Goal: Task Accomplishment & Management: Manage account settings

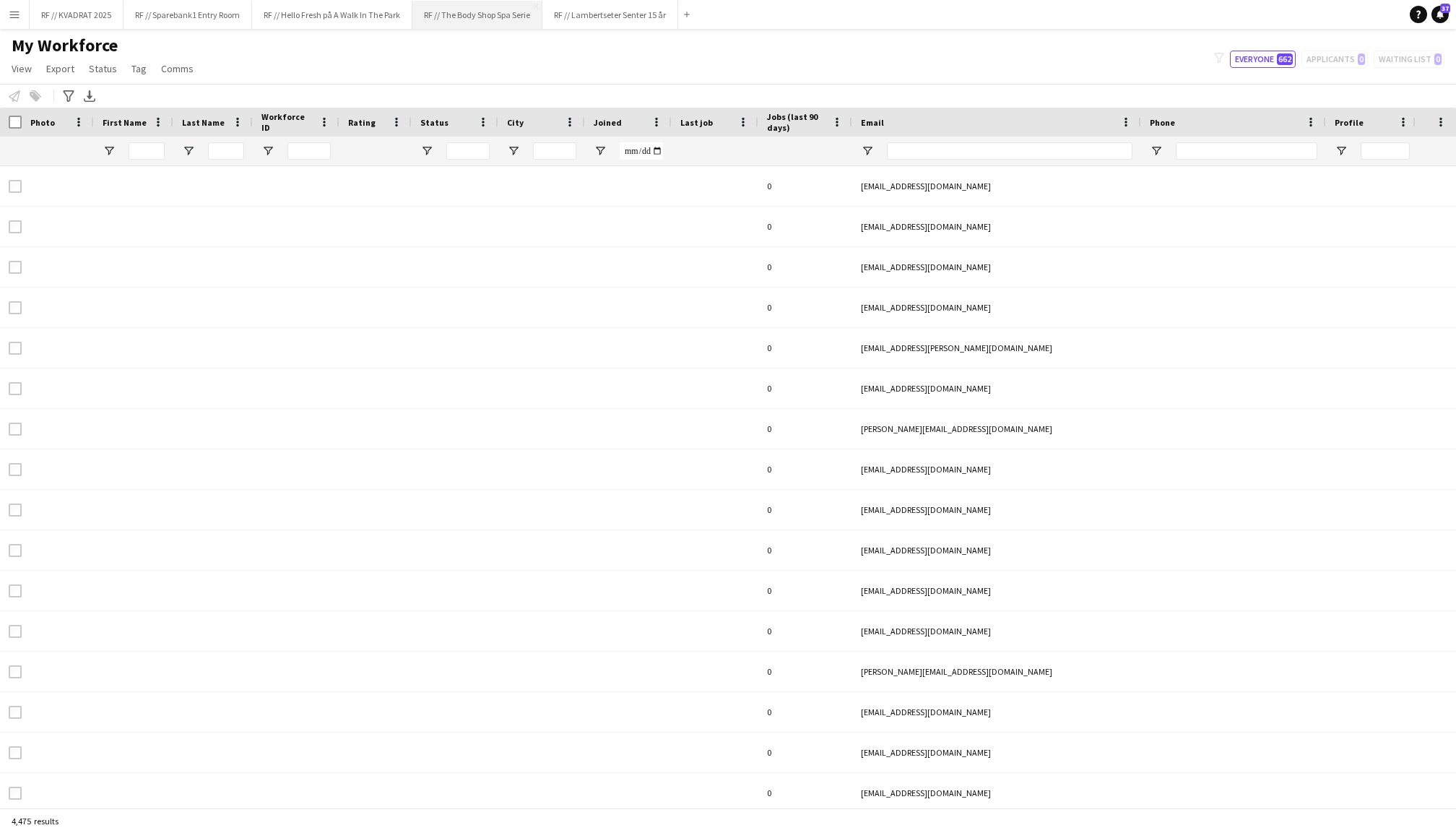
type input "****"
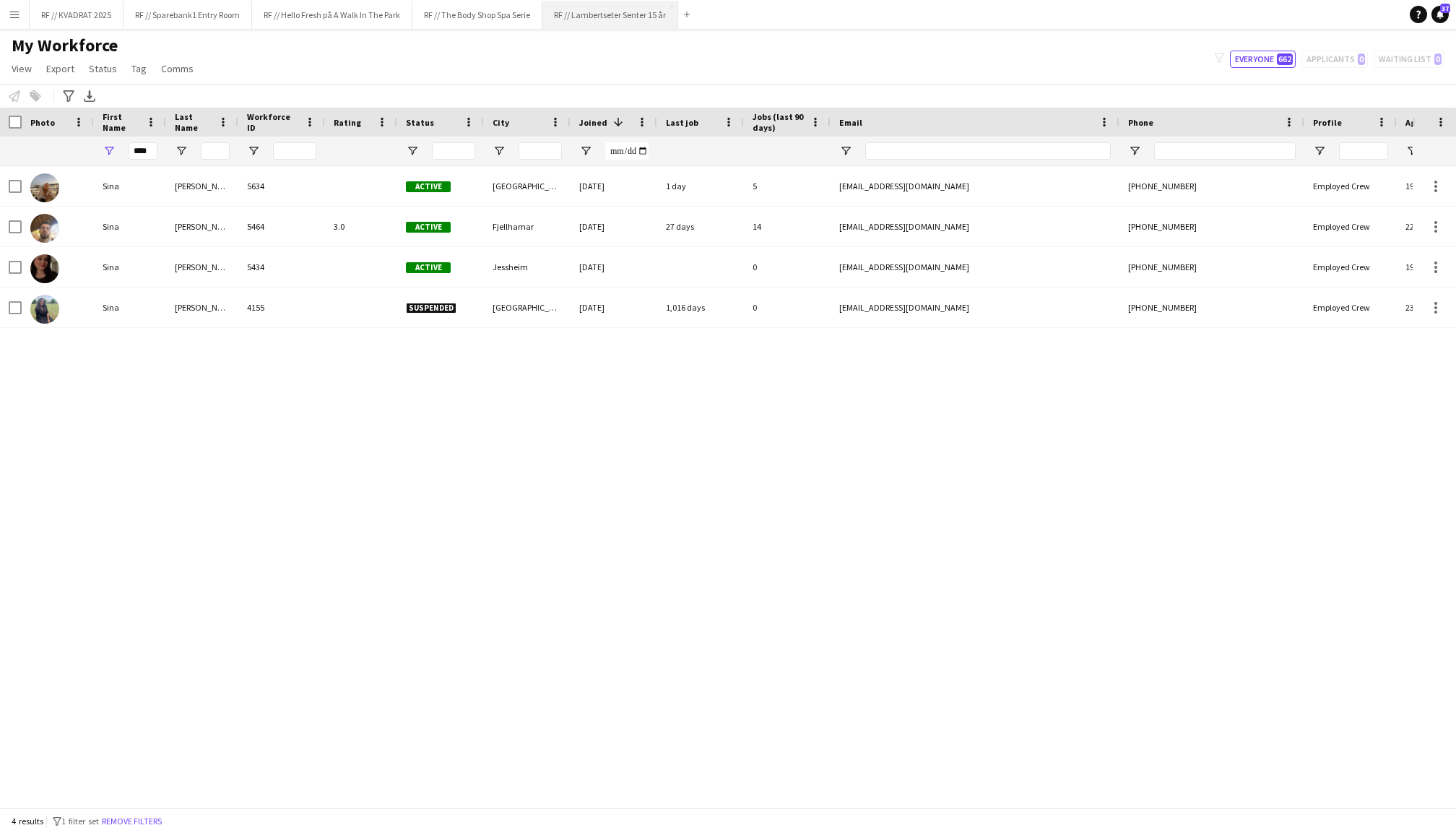
click at [628, 24] on button "RF // Lambertseter Senter 15 år Close" at bounding box center [610, 15] width 136 height 29
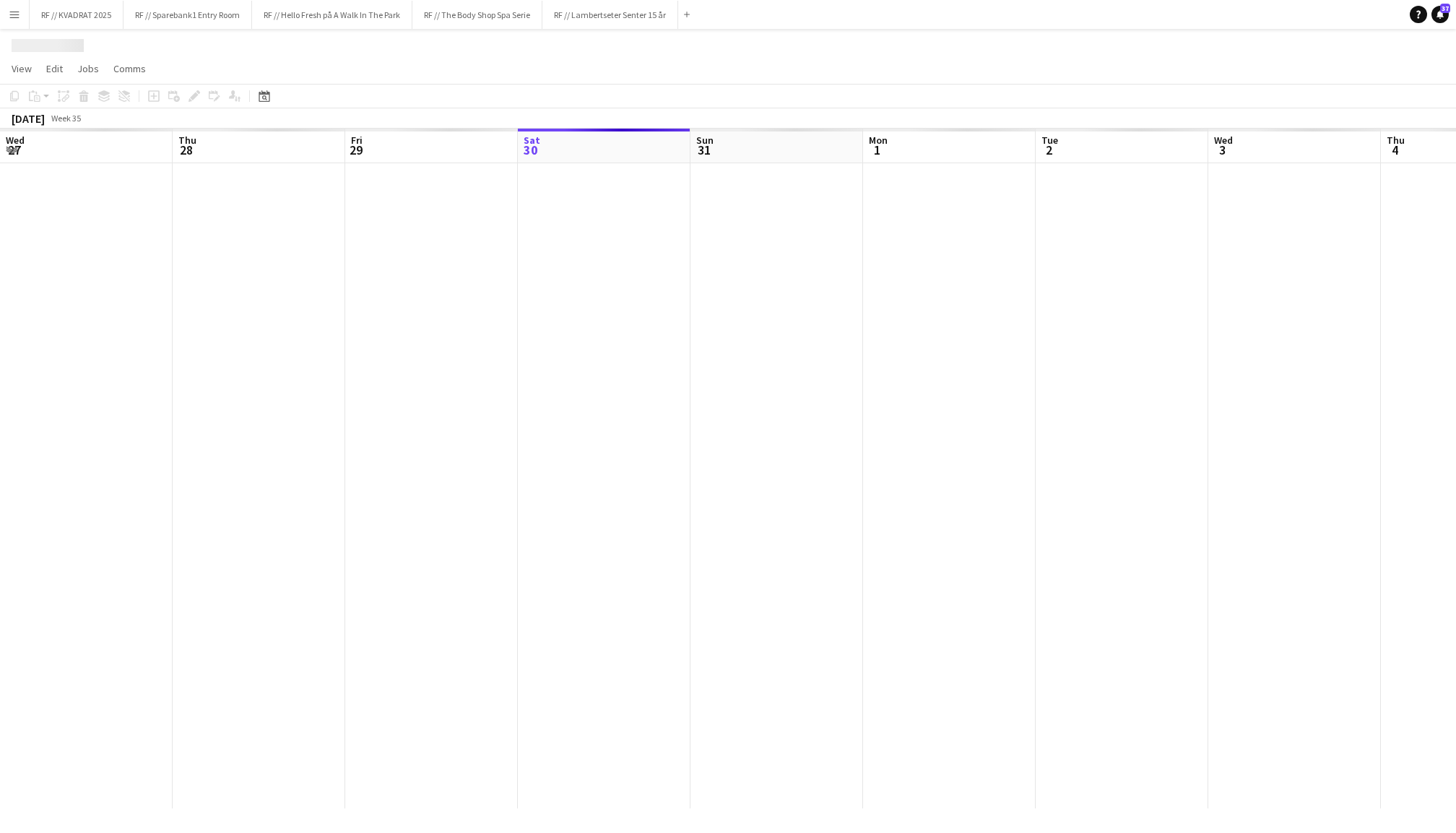
scroll to position [0, 345]
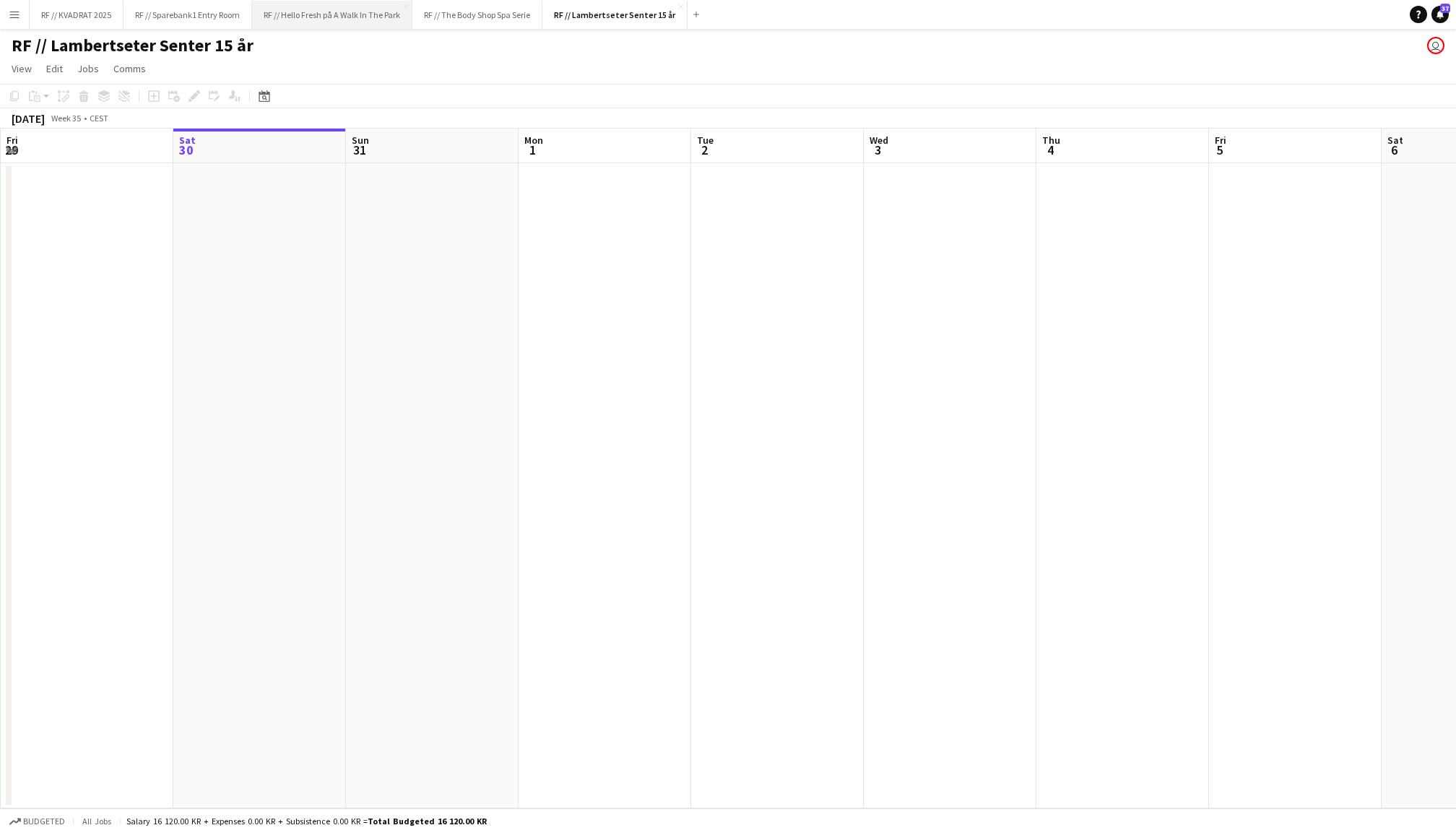
click at [354, 17] on button "RF // Hello Fresh på A Walk In The Park Close" at bounding box center [332, 15] width 160 height 29
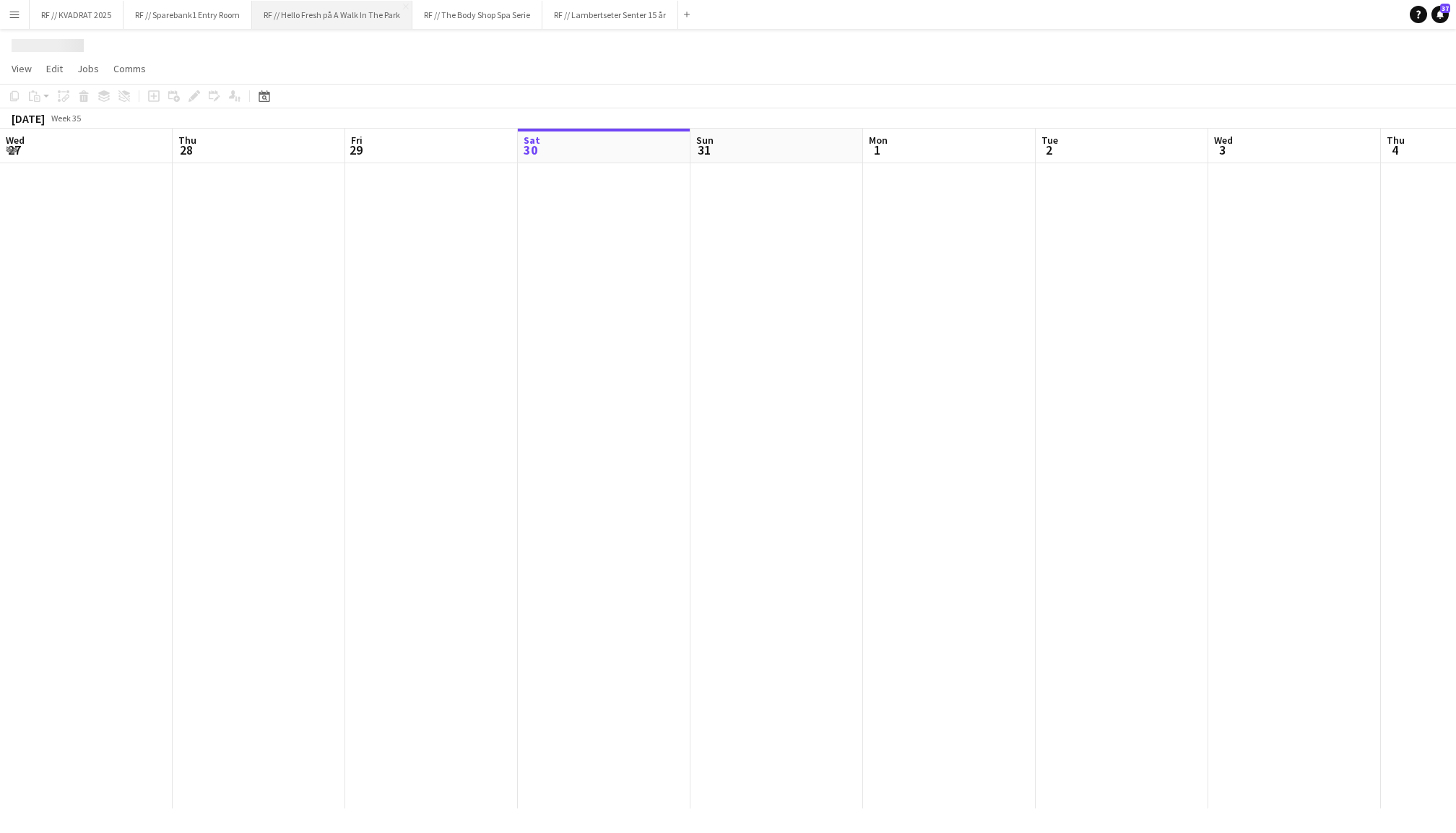
scroll to position [0, 345]
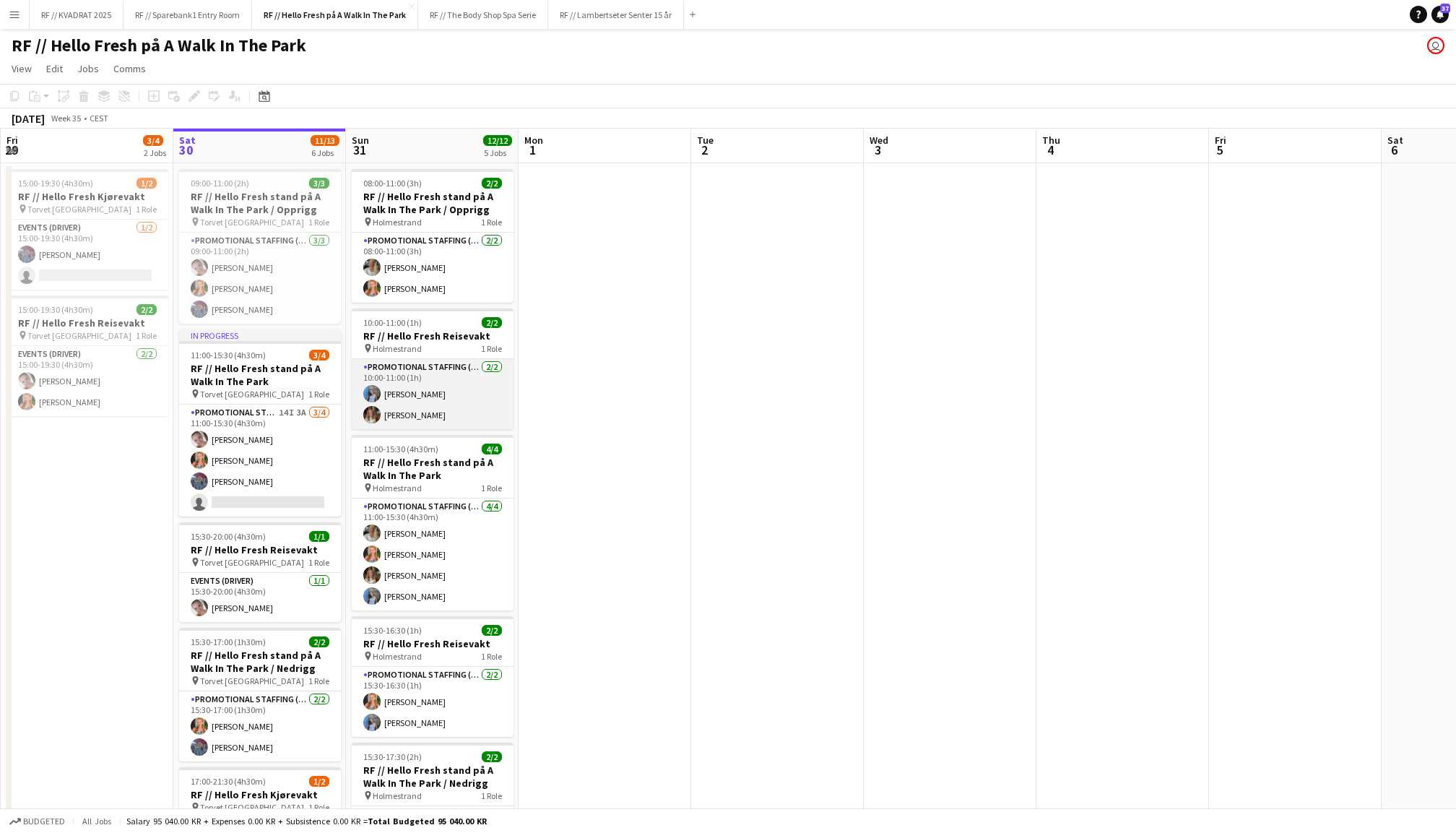
click at [447, 403] on app-card-role "Promotional Staffing (Promotional Staff) [DATE] 10:00-11:00 (1h) [PERSON_NAME] …" at bounding box center [433, 393] width 162 height 70
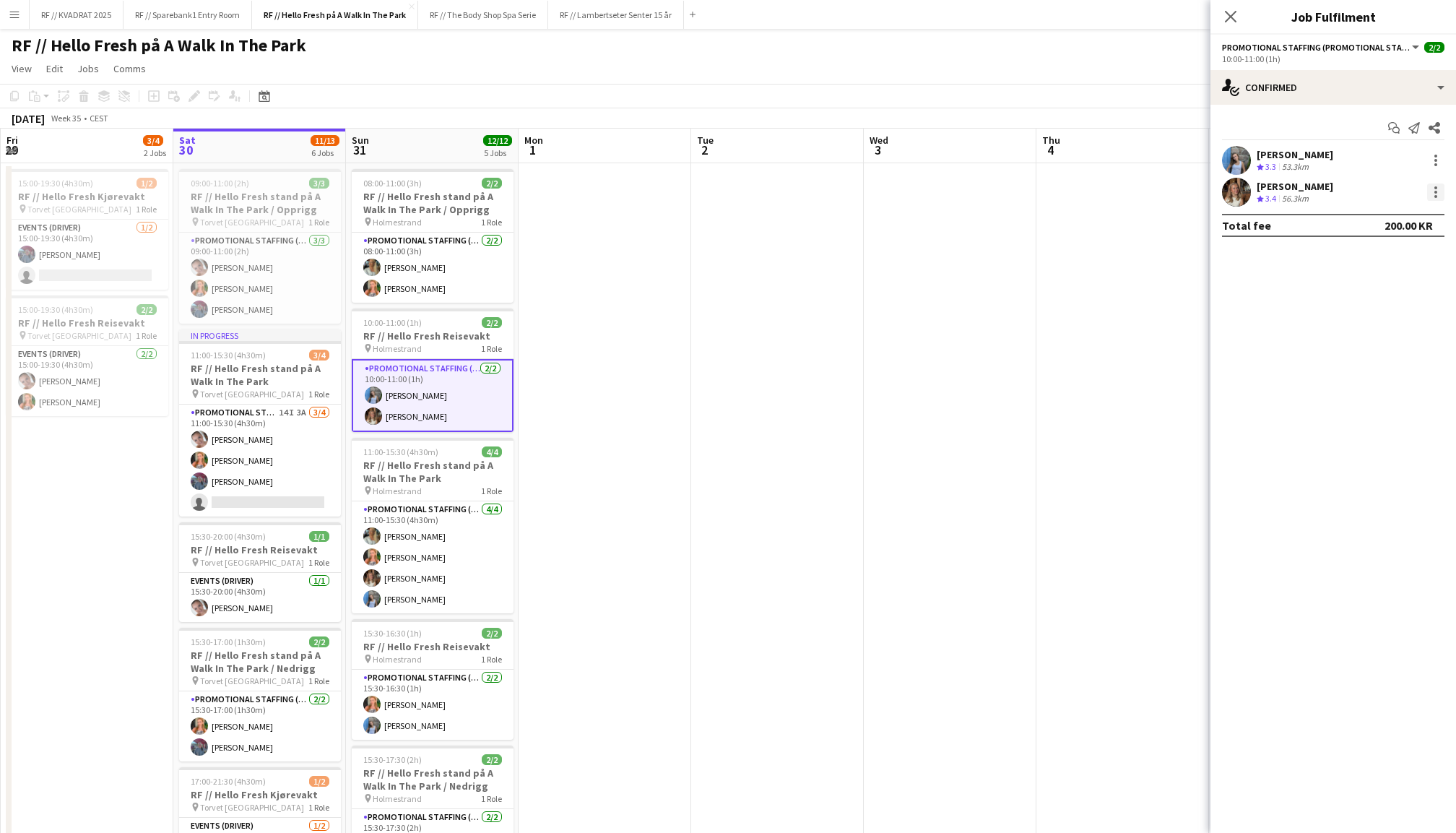
click at [1439, 186] on div at bounding box center [1436, 192] width 17 height 17
click at [1372, 356] on span "Remove" at bounding box center [1365, 356] width 43 height 12
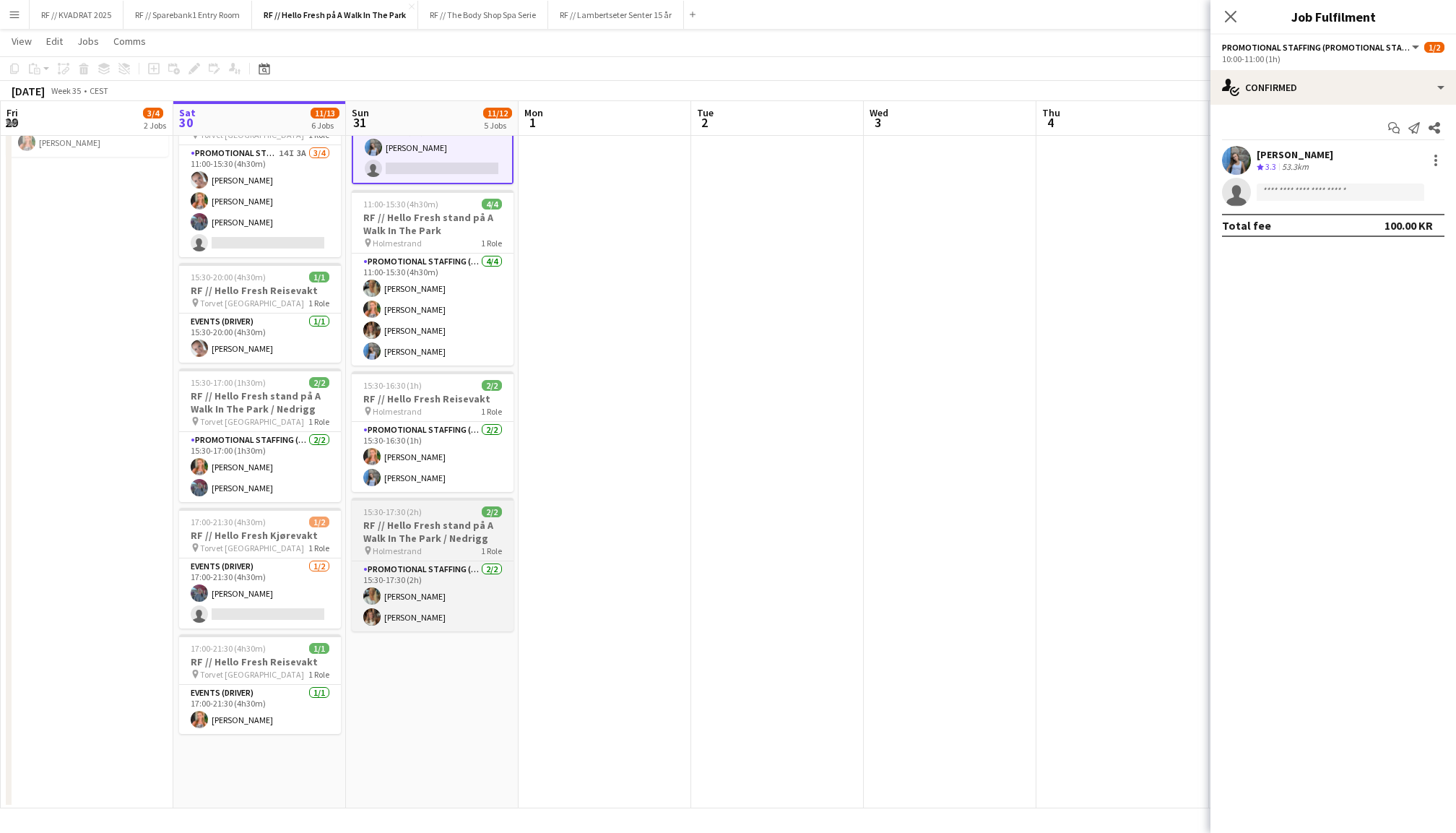
scroll to position [258, 0]
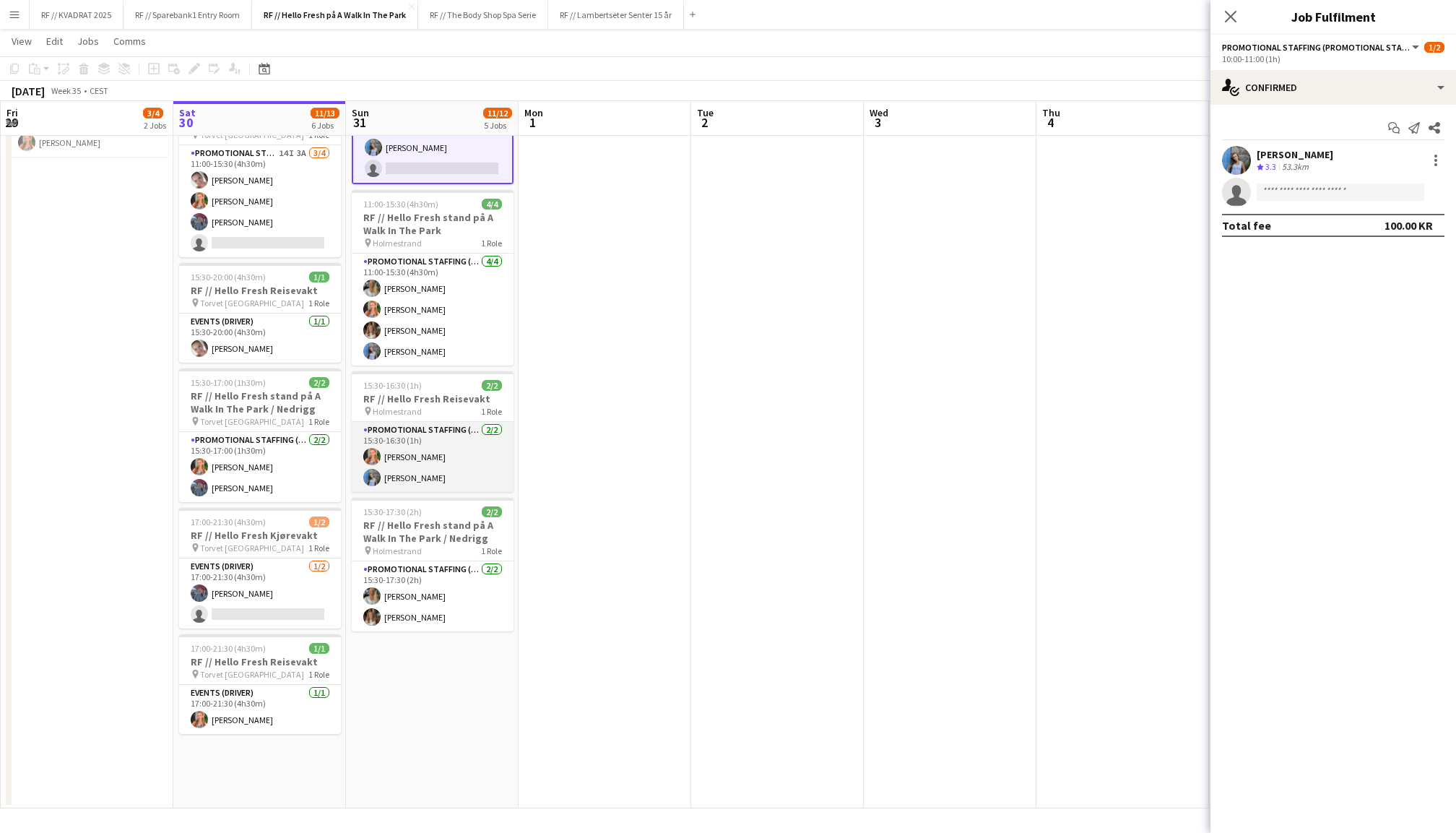
click at [453, 449] on app-card-role "Promotional Staffing (Promotional Staff) [DATE] 15:30-16:30 (1h) [PERSON_NAME] …" at bounding box center [433, 457] width 162 height 70
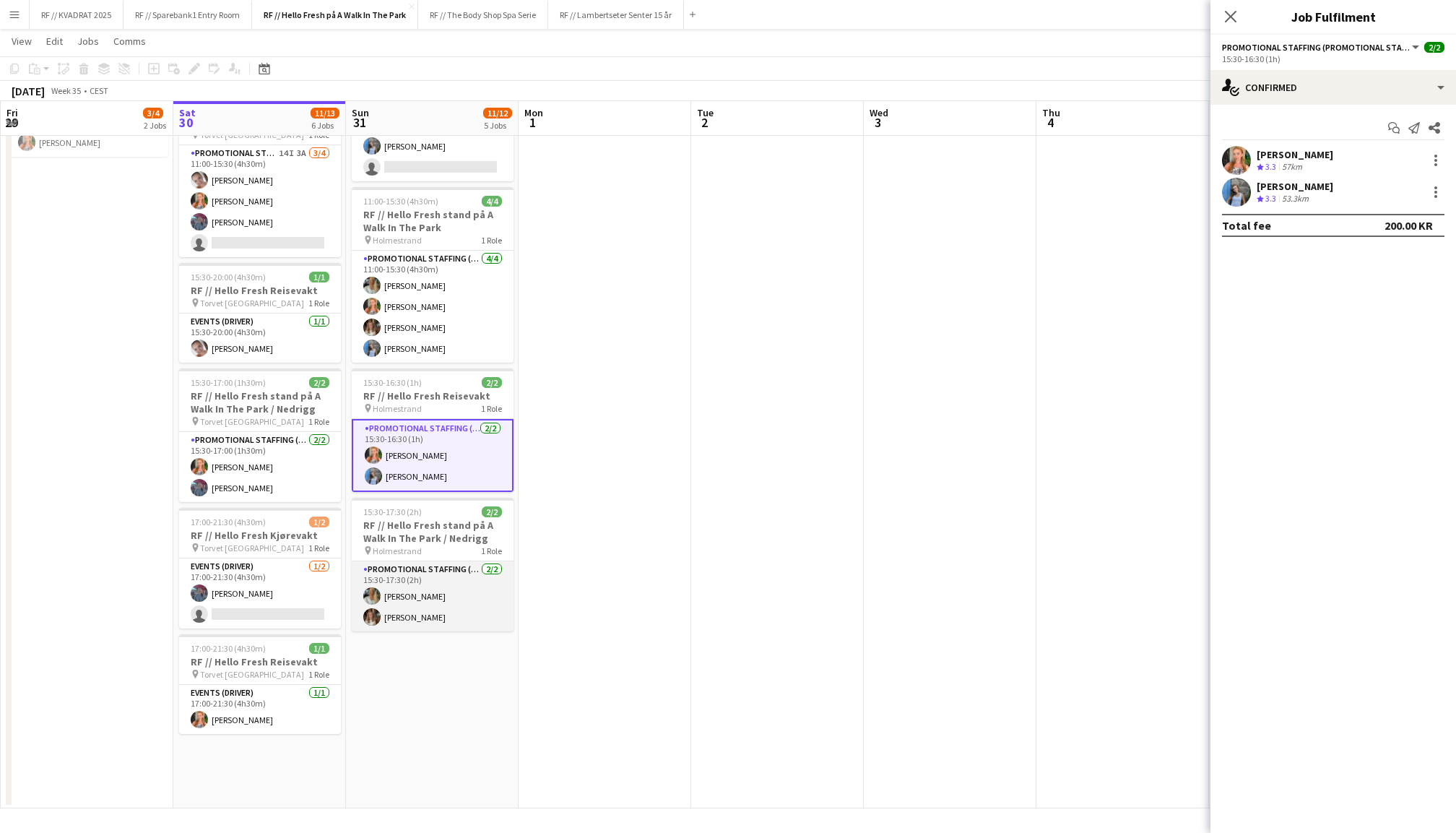
click at [434, 588] on app-card-role "Promotional Staffing (Promotional Staff) [DATE] 15:30-17:30 (2h) [PERSON_NAME] …" at bounding box center [433, 596] width 162 height 70
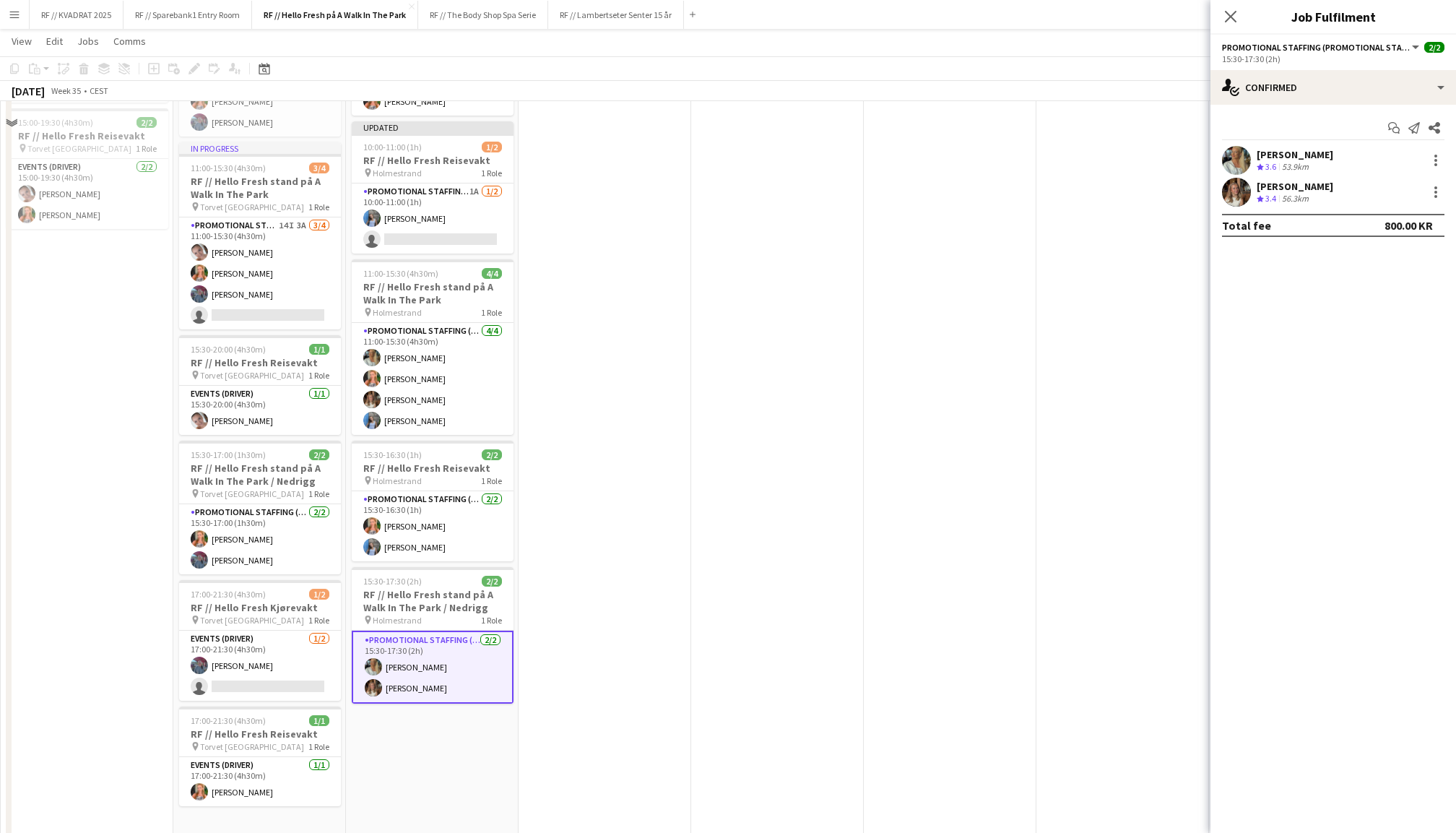
scroll to position [244, 0]
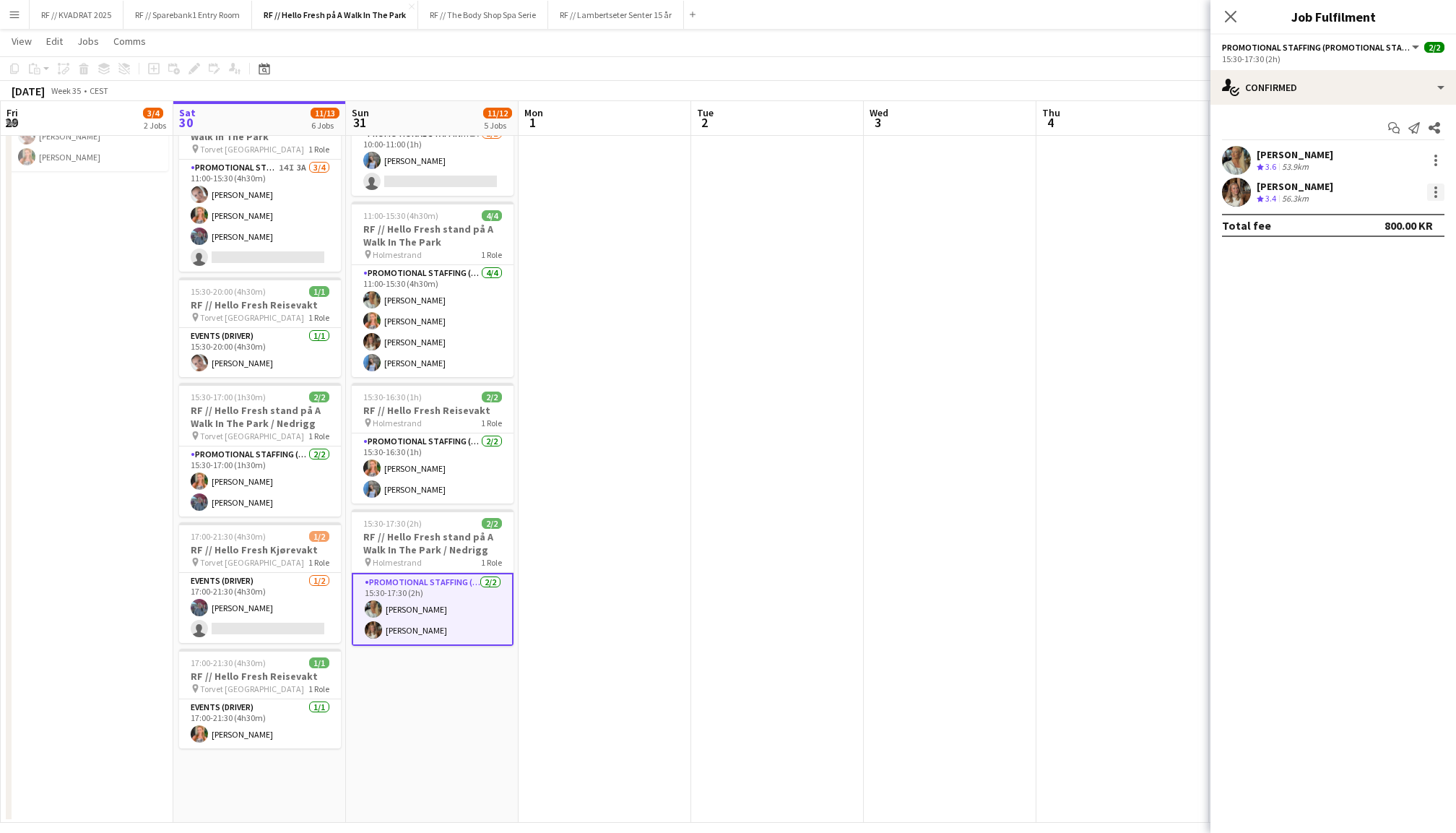
click at [1434, 191] on div at bounding box center [1436, 192] width 3 height 3
click at [1371, 350] on span "Remove" at bounding box center [1365, 356] width 43 height 12
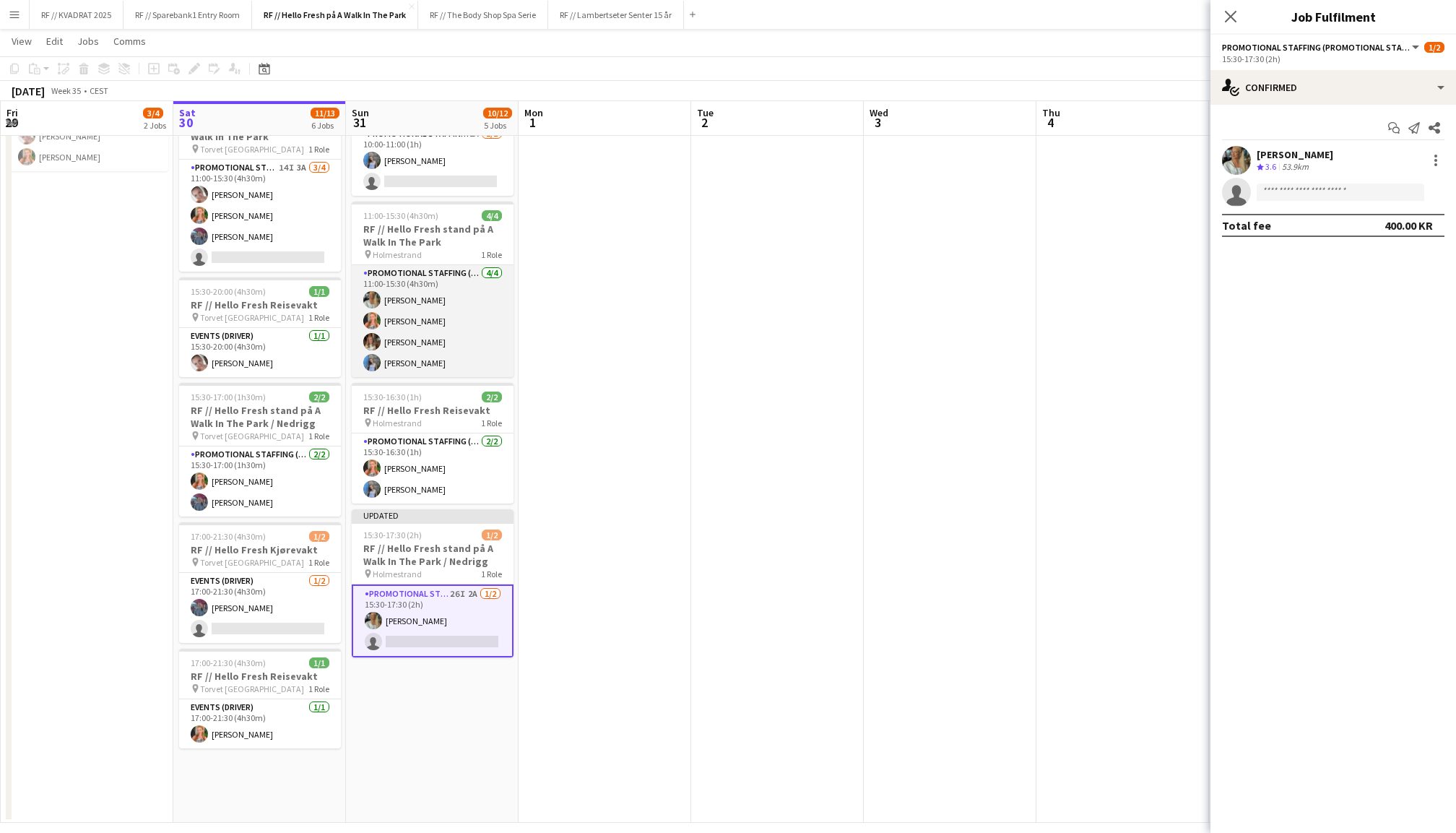
click at [426, 314] on app-card-role "Promotional Staffing (Promotional Staff) [DATE] 11:00-15:30 (4h30m) [PERSON_NAM…" at bounding box center [433, 321] width 162 height 112
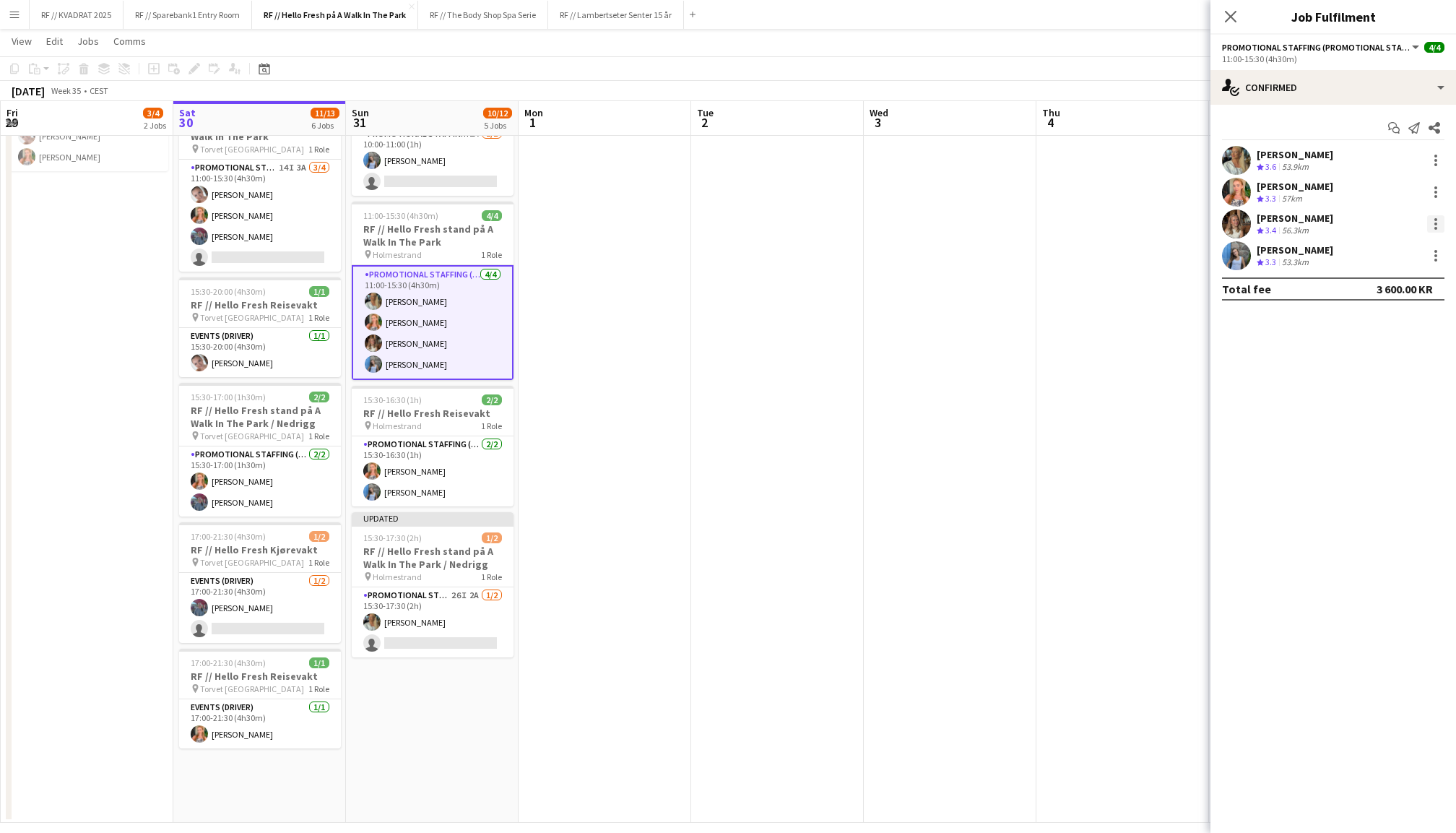
click at [1433, 223] on div at bounding box center [1436, 224] width 17 height 17
click at [1376, 382] on span "Remove" at bounding box center [1365, 388] width 43 height 12
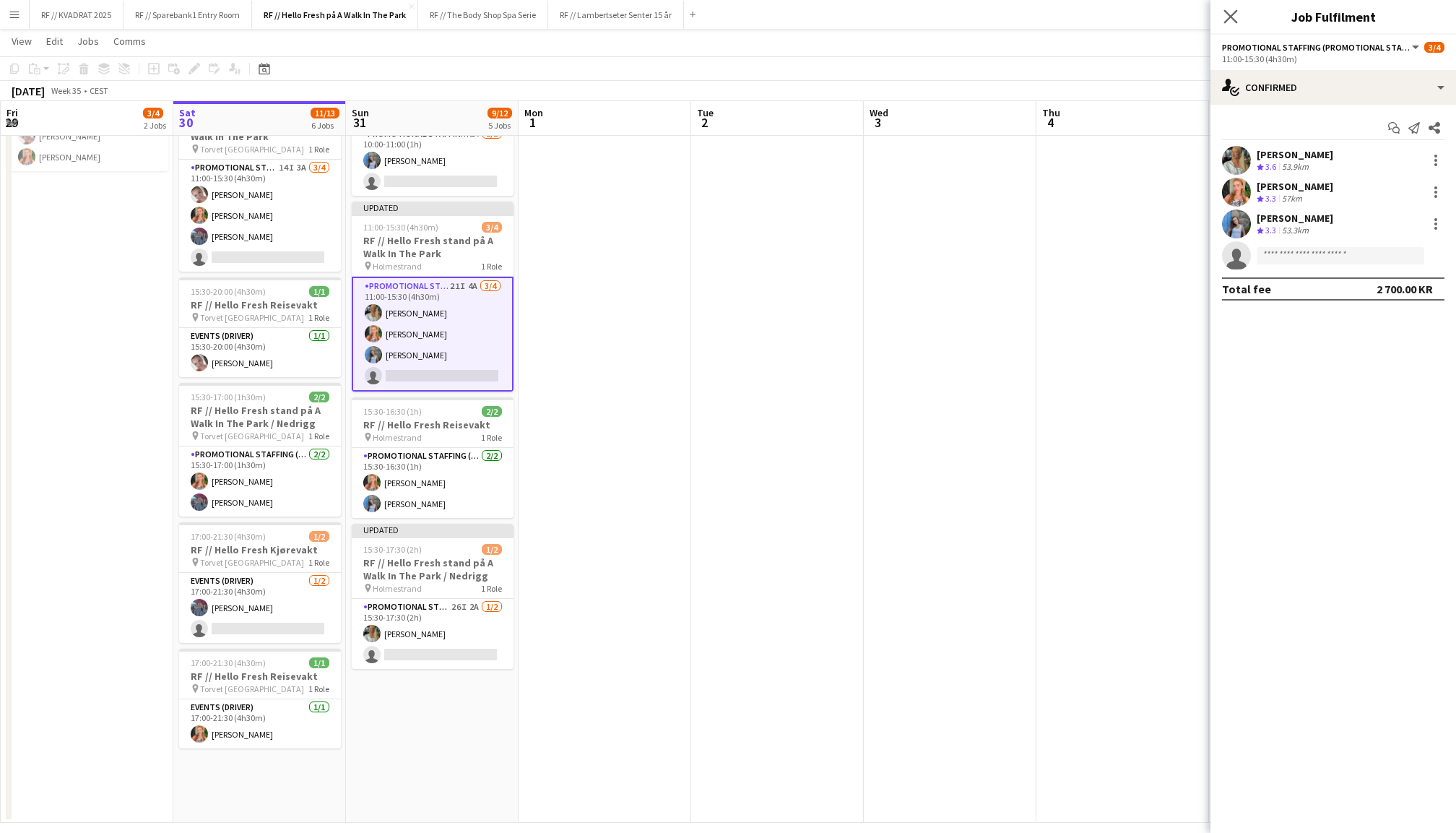
click at [1232, 9] on app-icon "Close pop-in" at bounding box center [1231, 16] width 21 height 21
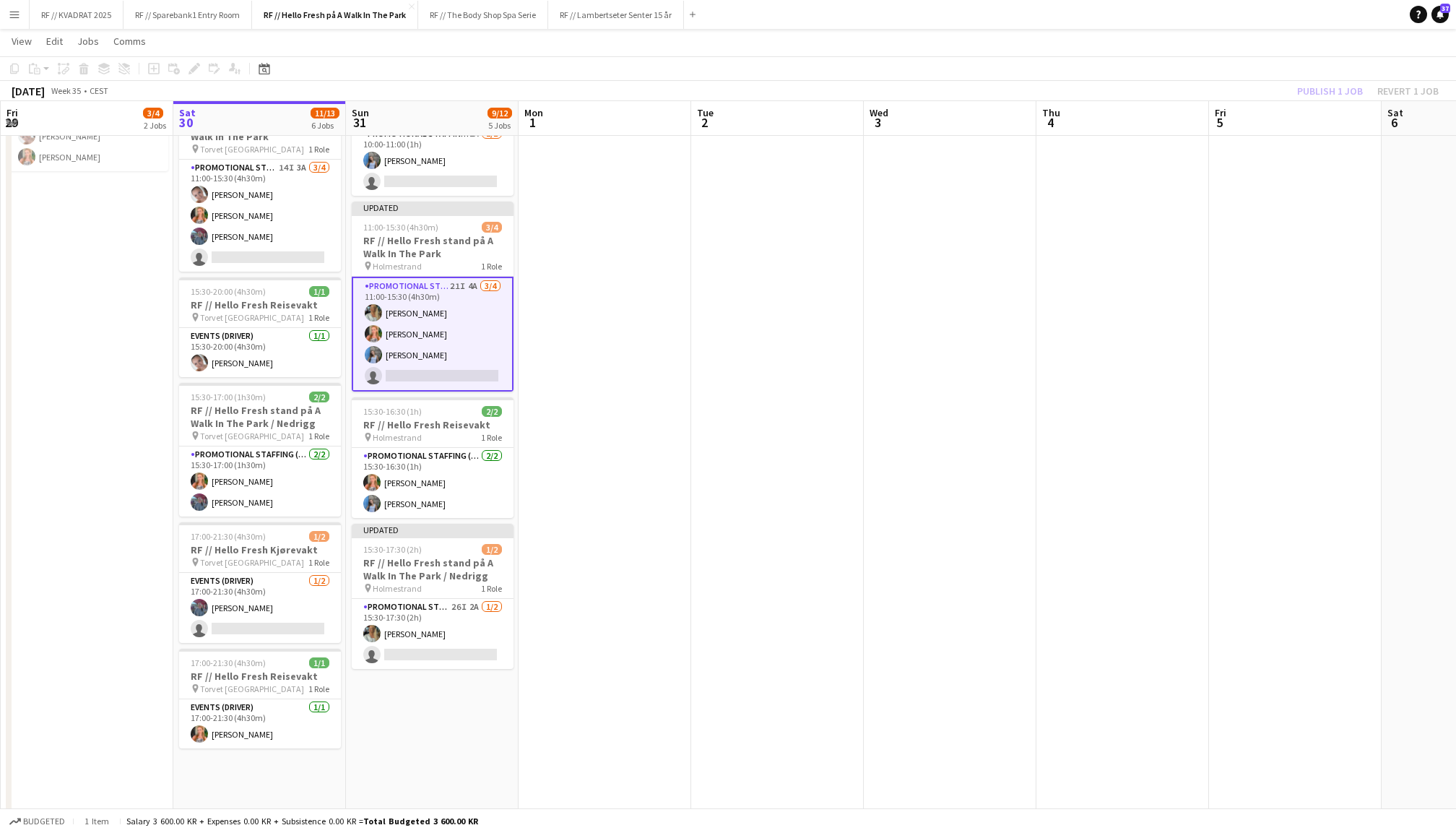
click at [1336, 90] on div "Publish 1 job Revert 1 job" at bounding box center [1368, 91] width 177 height 19
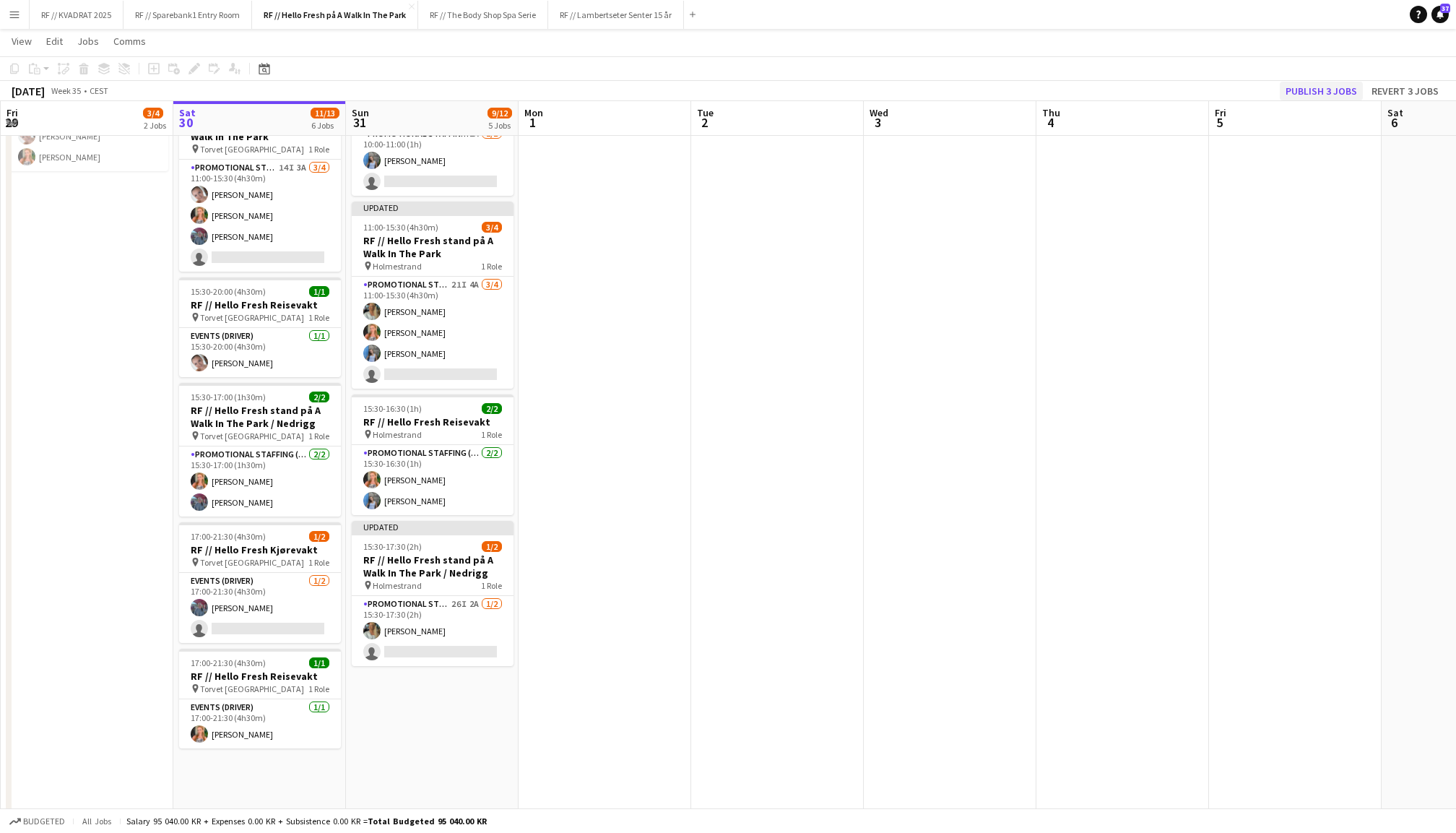
click at [1326, 90] on button "Publish 3 jobs" at bounding box center [1322, 91] width 83 height 19
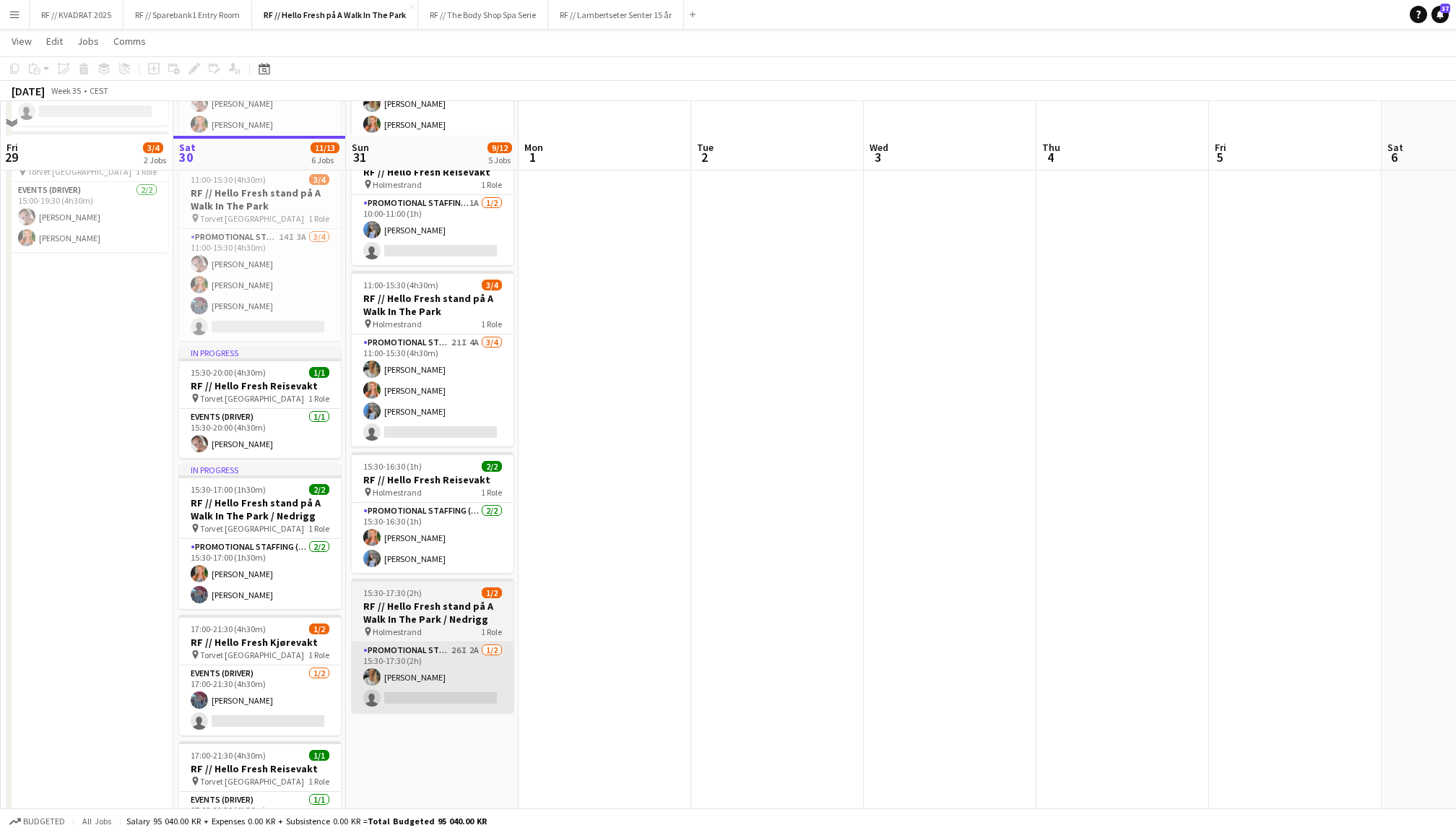
scroll to position [197, 0]
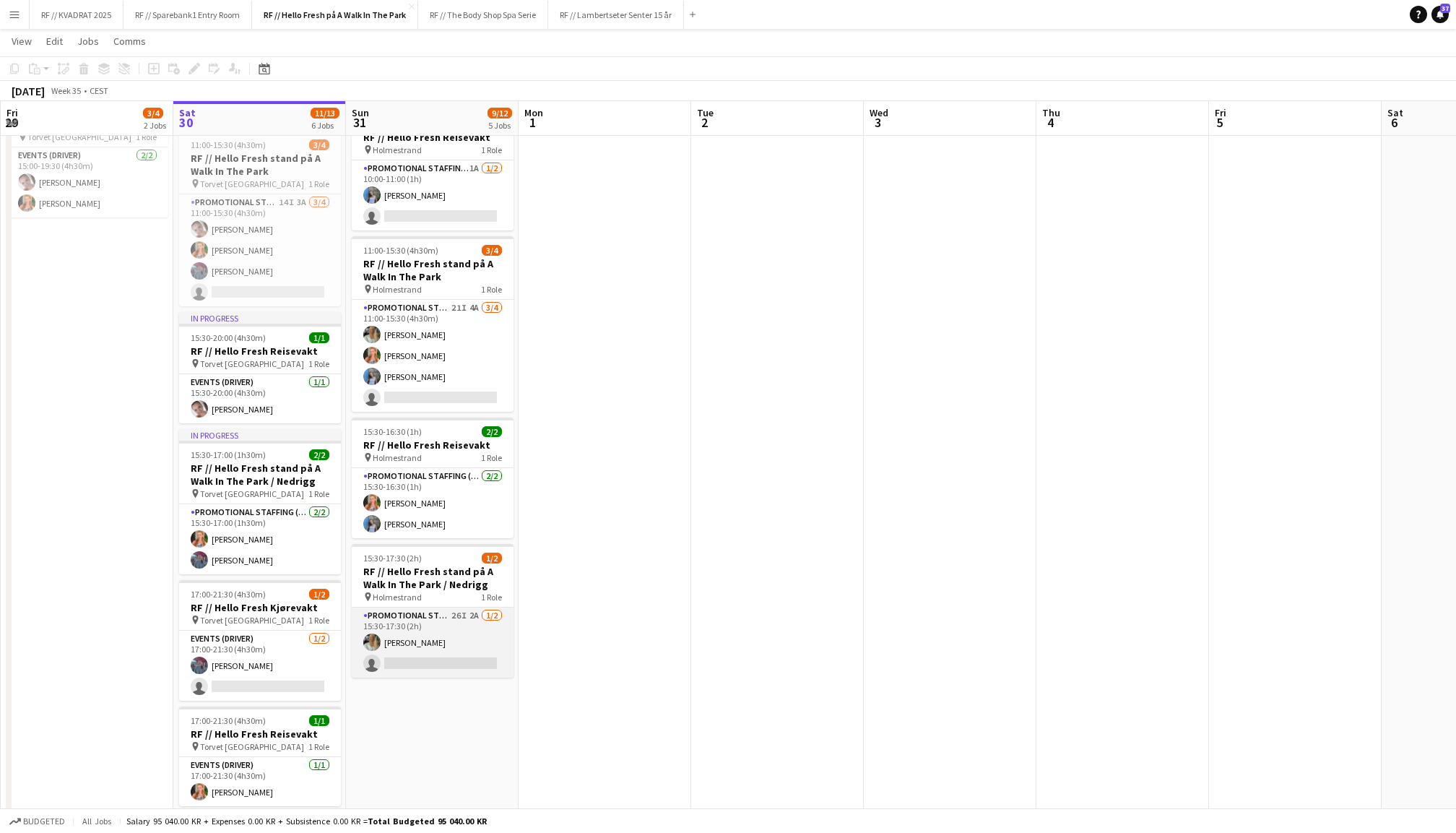
click at [429, 656] on app-card-role "Promotional Staffing (Promotional Staff) 26I 2A [DATE] 15:30-17:30 (2h) [PERSON…" at bounding box center [433, 642] width 162 height 70
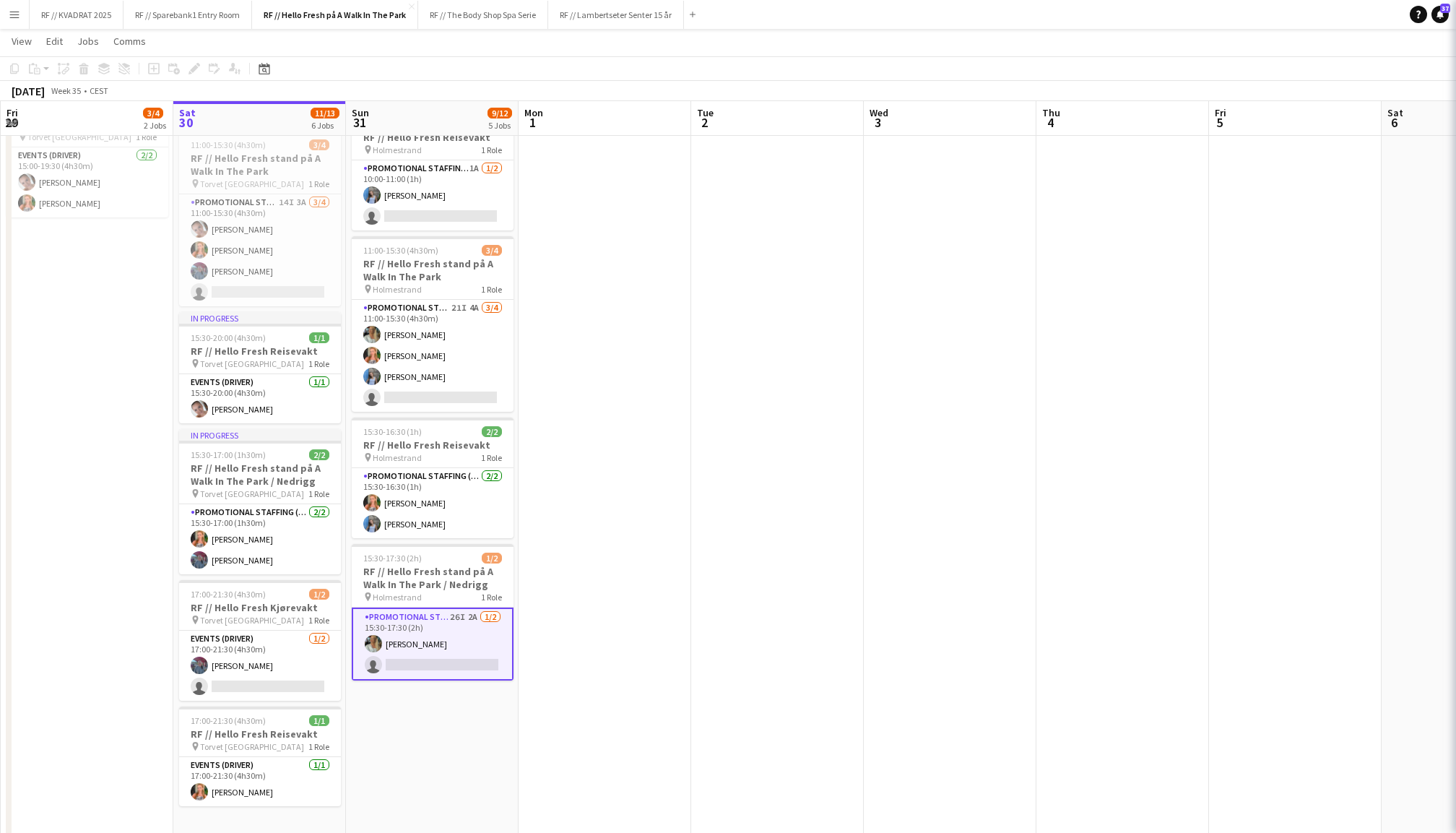
scroll to position [0, 344]
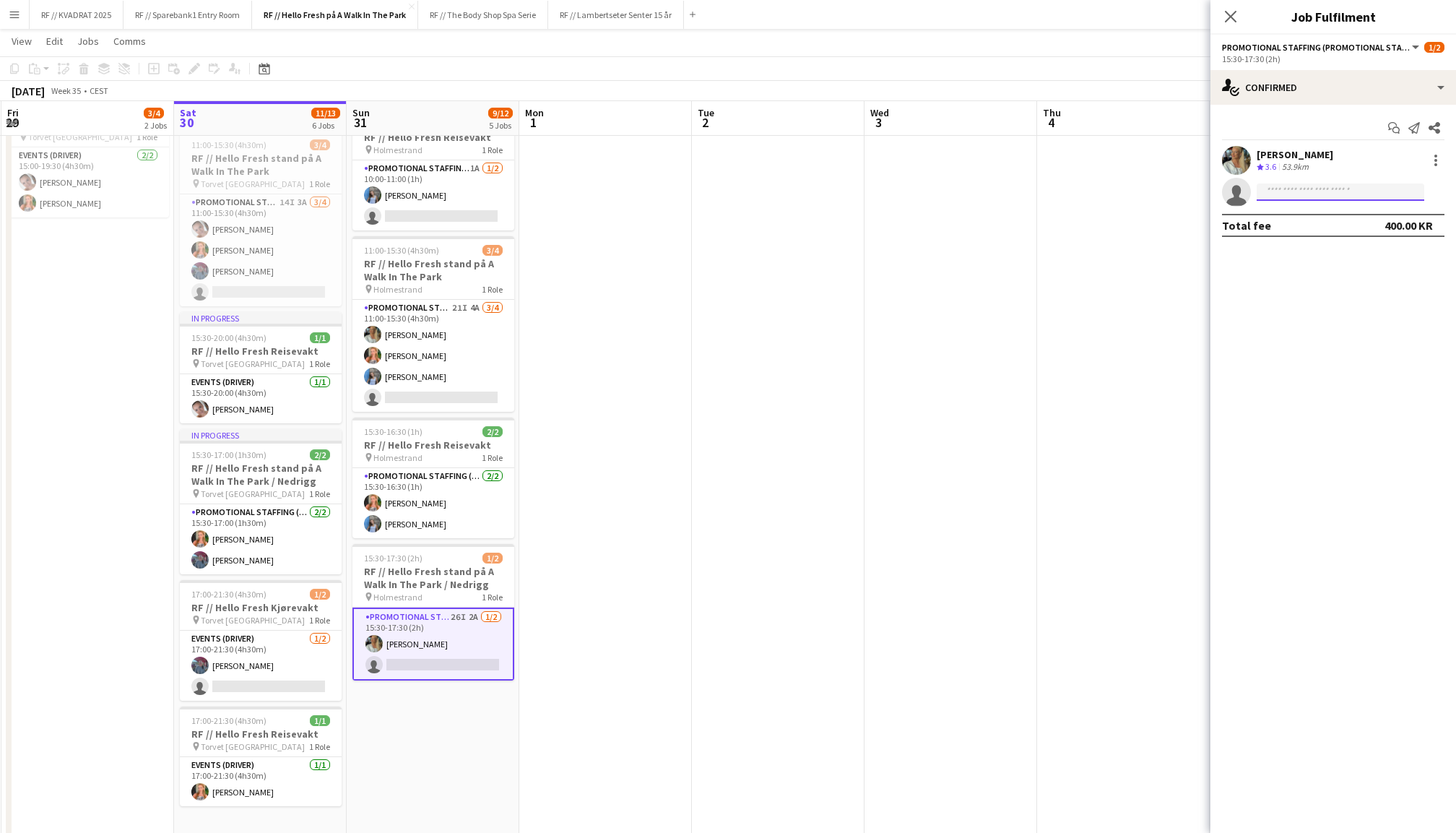
click at [1316, 187] on input at bounding box center [1340, 192] width 167 height 17
type input "*"
click at [449, 494] on app-card-role "Promotional Staffing (Promotional Staff) [DATE] 15:30-16:30 (1h) [PERSON_NAME] …" at bounding box center [433, 503] width 162 height 70
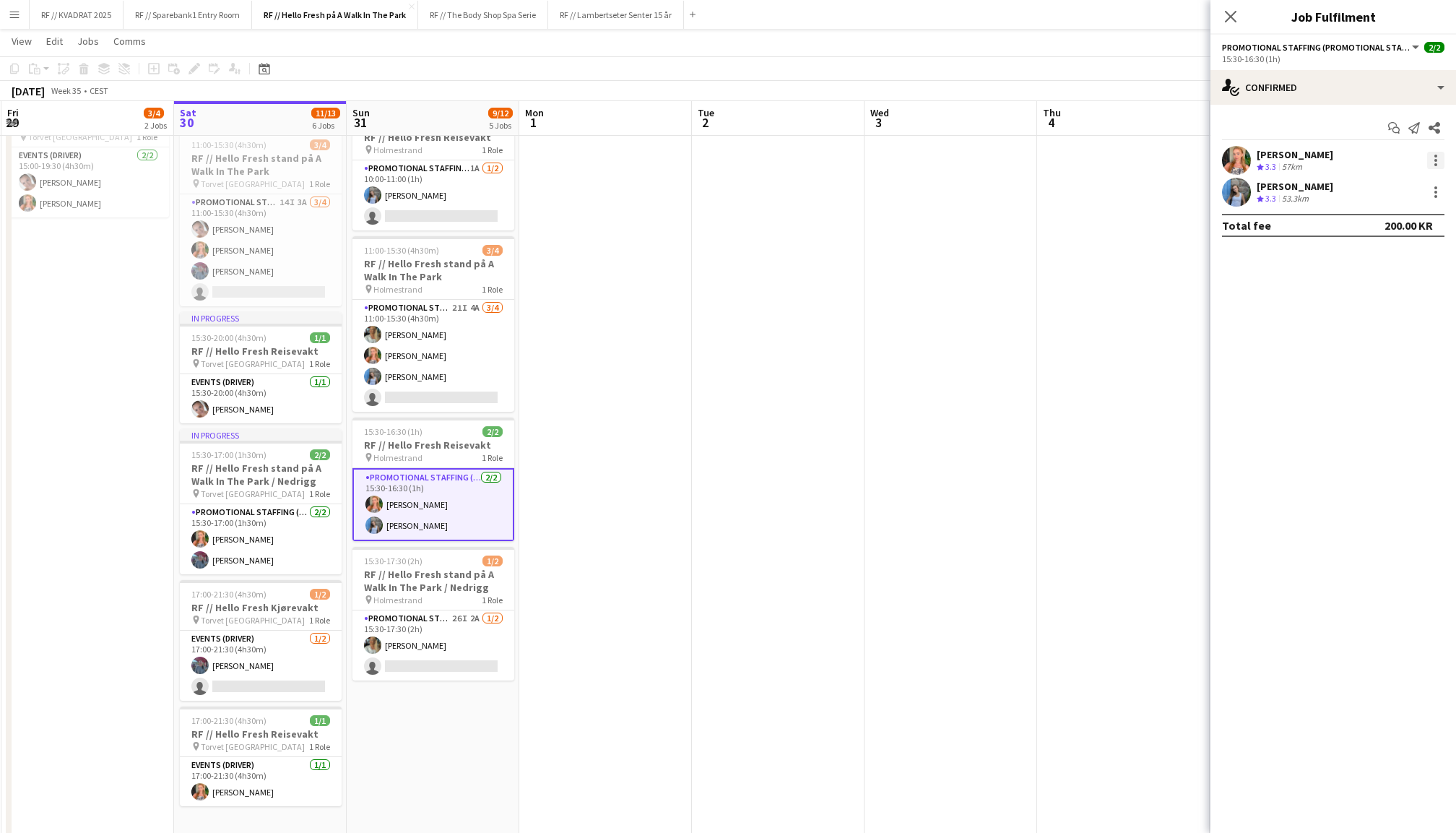
click at [1431, 153] on div at bounding box center [1436, 160] width 17 height 17
click at [1367, 325] on span "Remove" at bounding box center [1365, 325] width 43 height 12
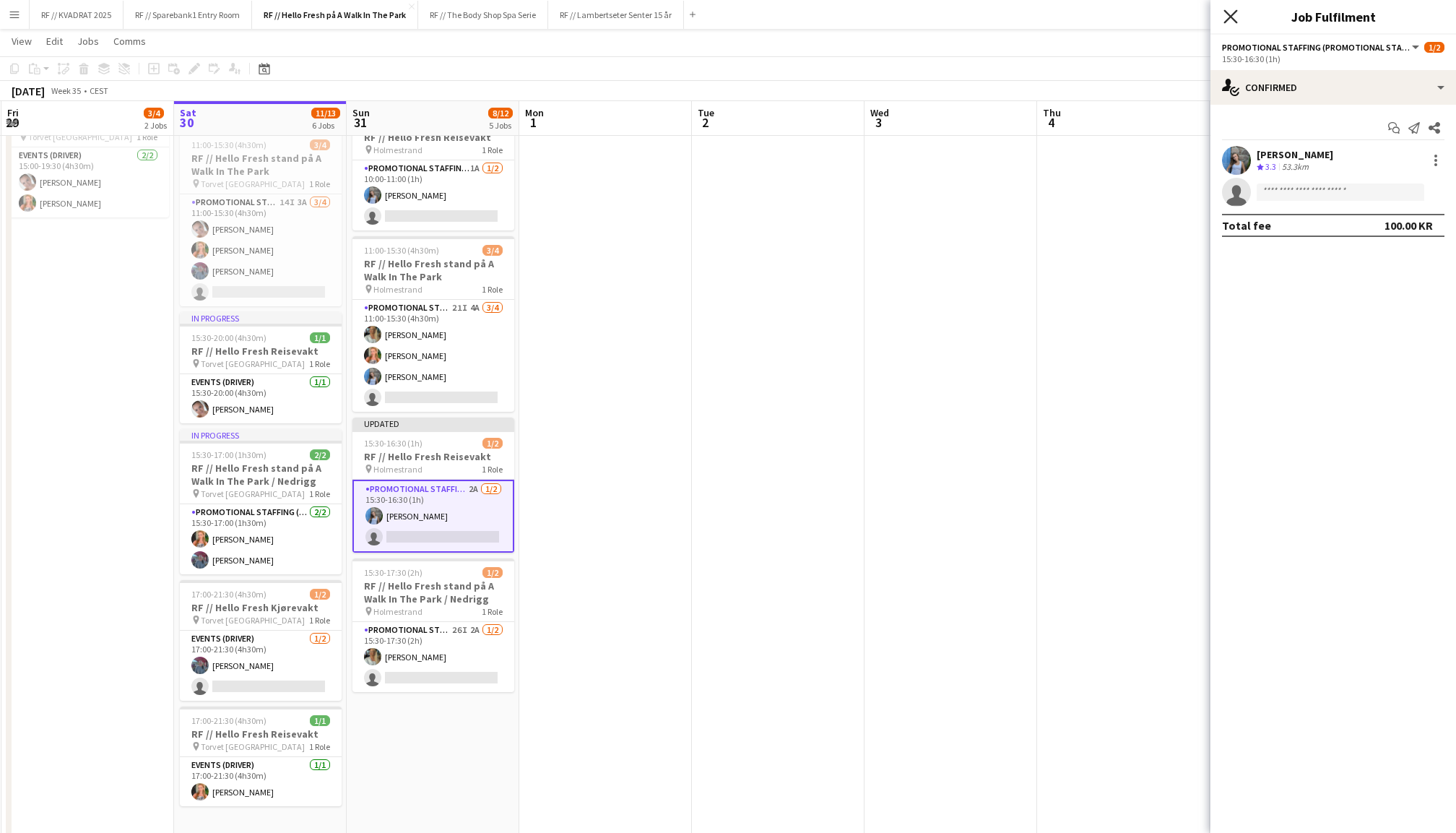
click at [1229, 16] on icon at bounding box center [1231, 16] width 14 height 14
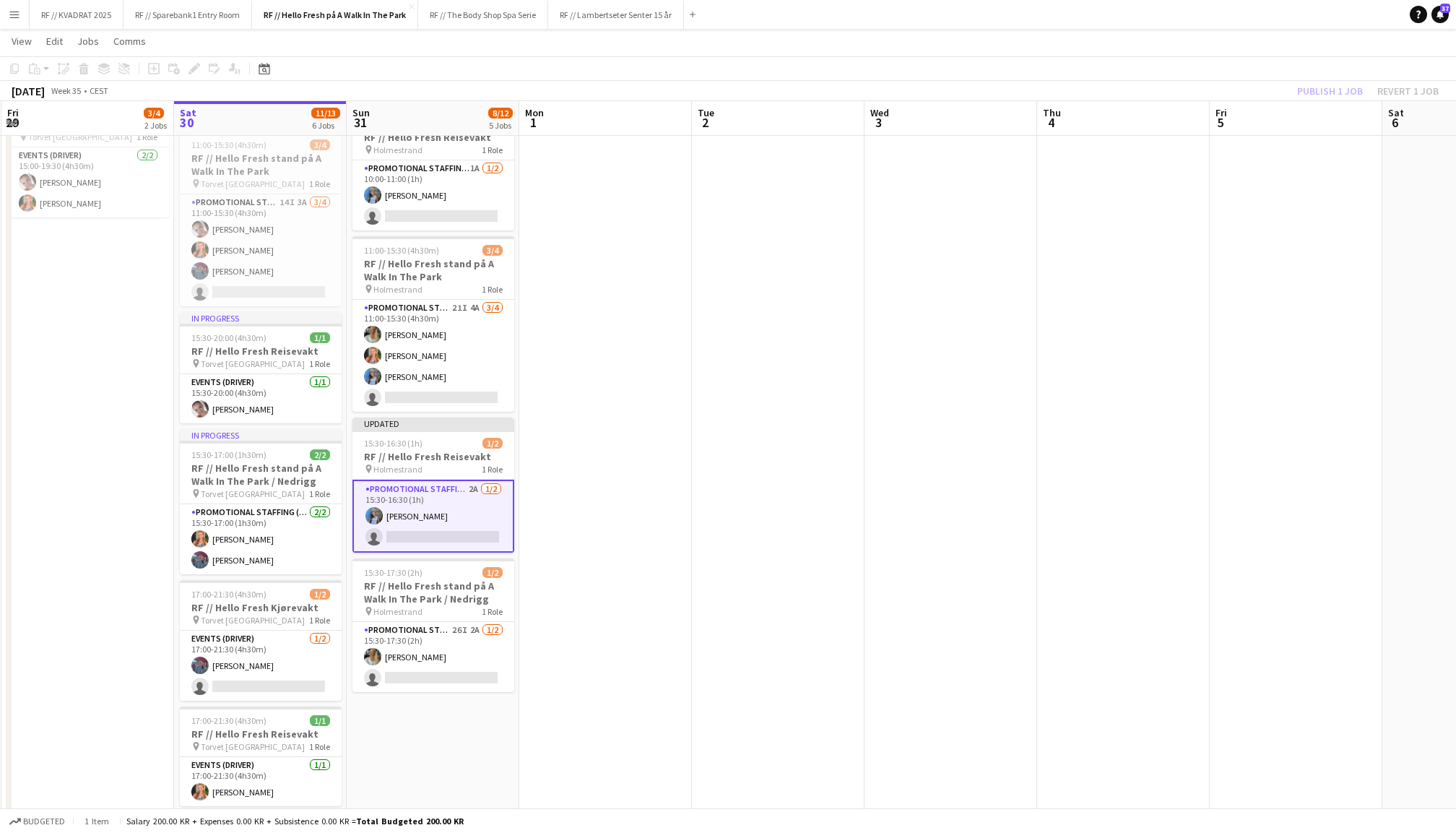
click at [1322, 86] on div "Publish 1 job Revert 1 job" at bounding box center [1368, 91] width 177 height 19
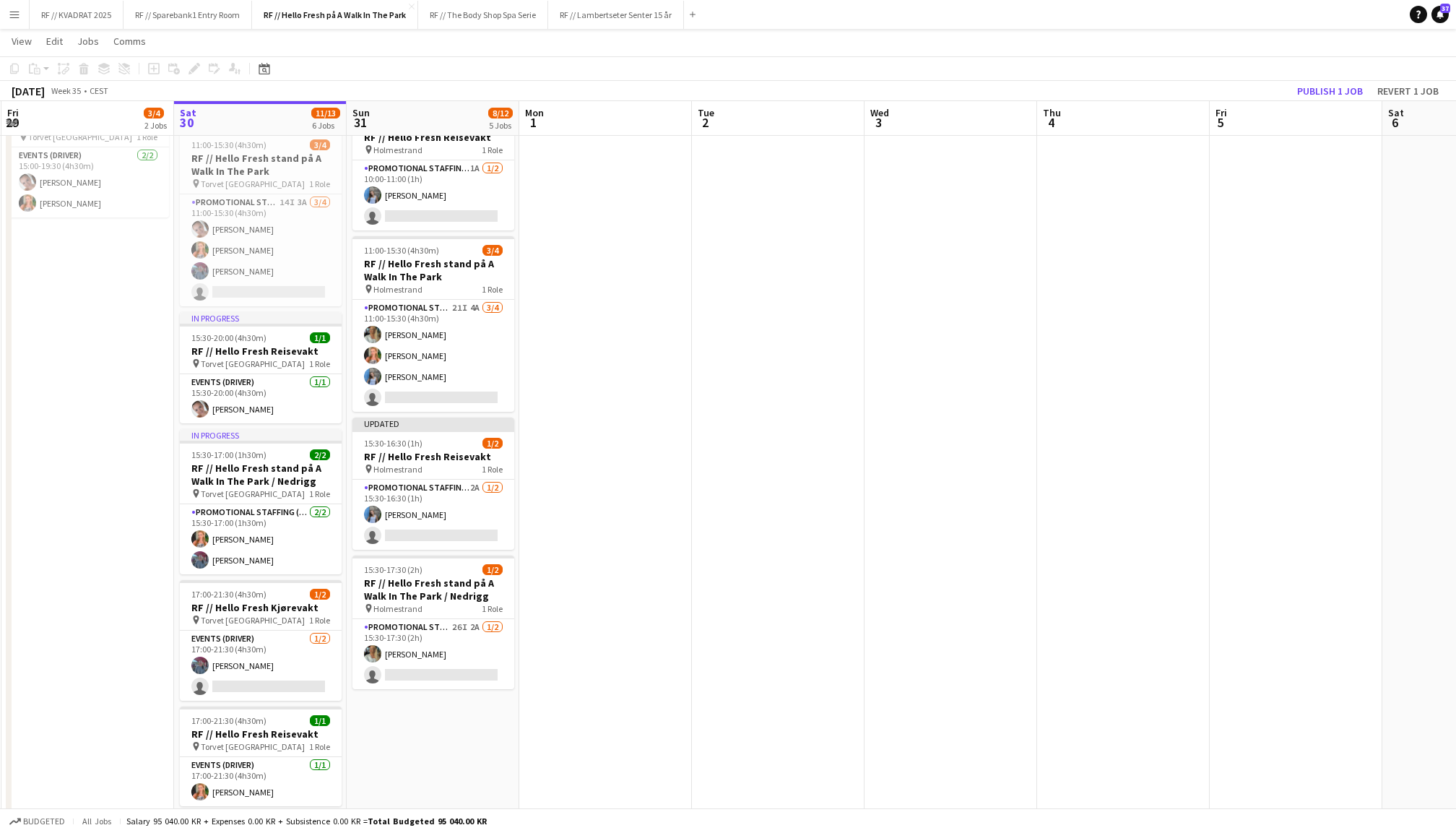
click at [1322, 86] on button "Publish 1 job" at bounding box center [1330, 91] width 77 height 19
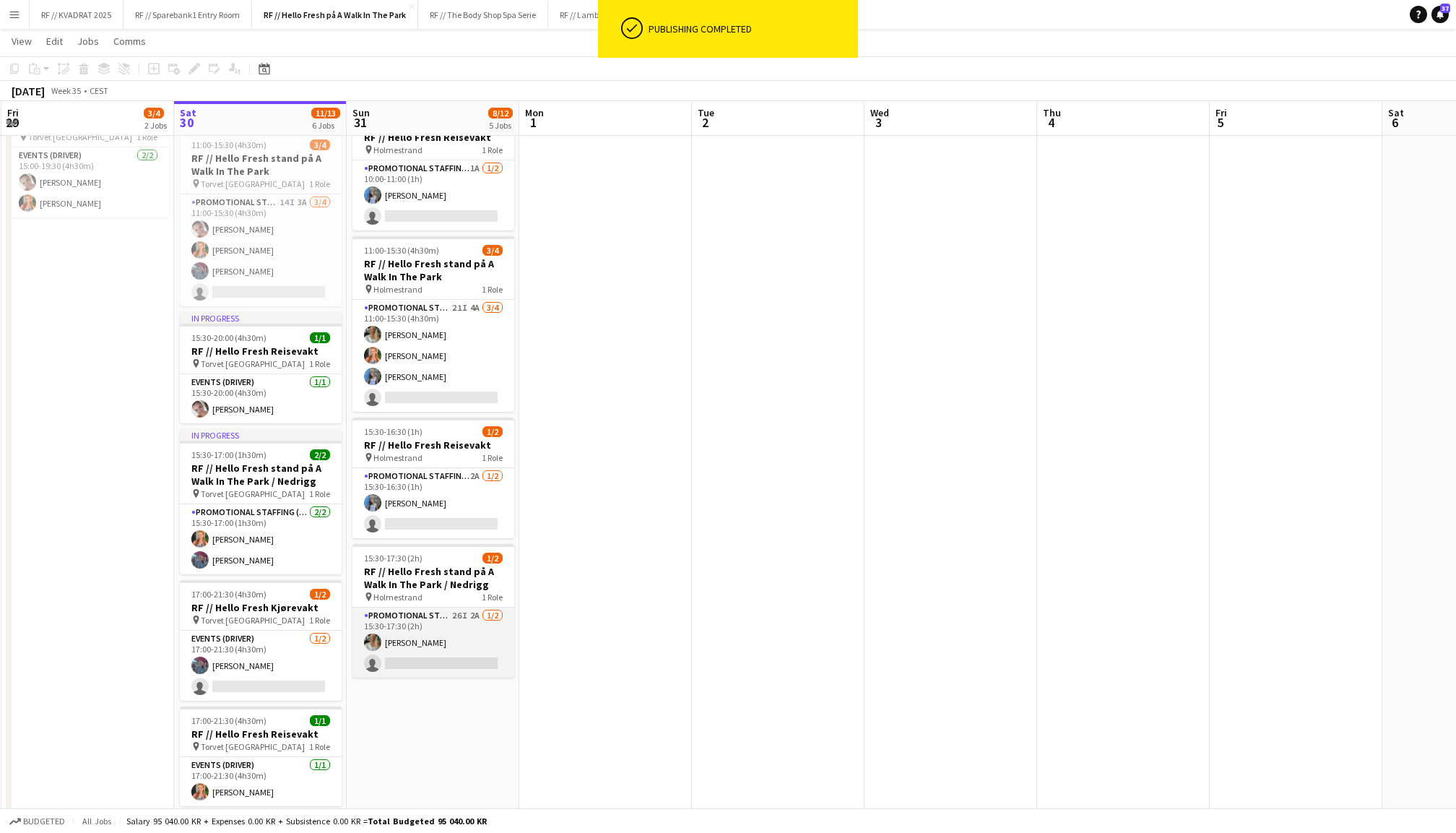
click at [440, 641] on app-card-role "Promotional Staffing (Promotional Staff) 26I 2A [DATE] 15:30-17:30 (2h) [PERSON…" at bounding box center [433, 642] width 162 height 70
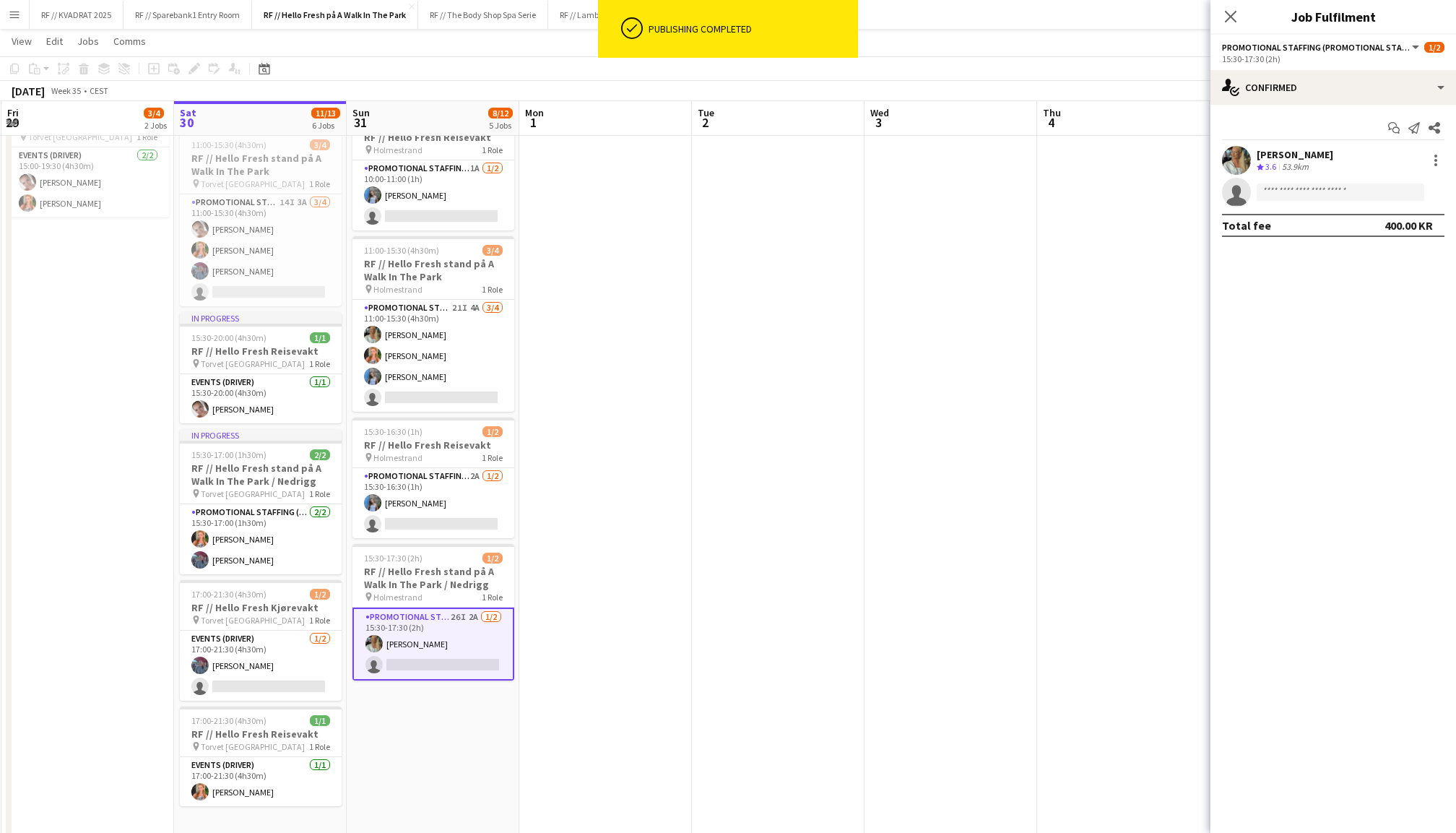
click at [1301, 200] on app-invite-slot "single-neutral-actions" at bounding box center [1333, 191] width 245 height 29
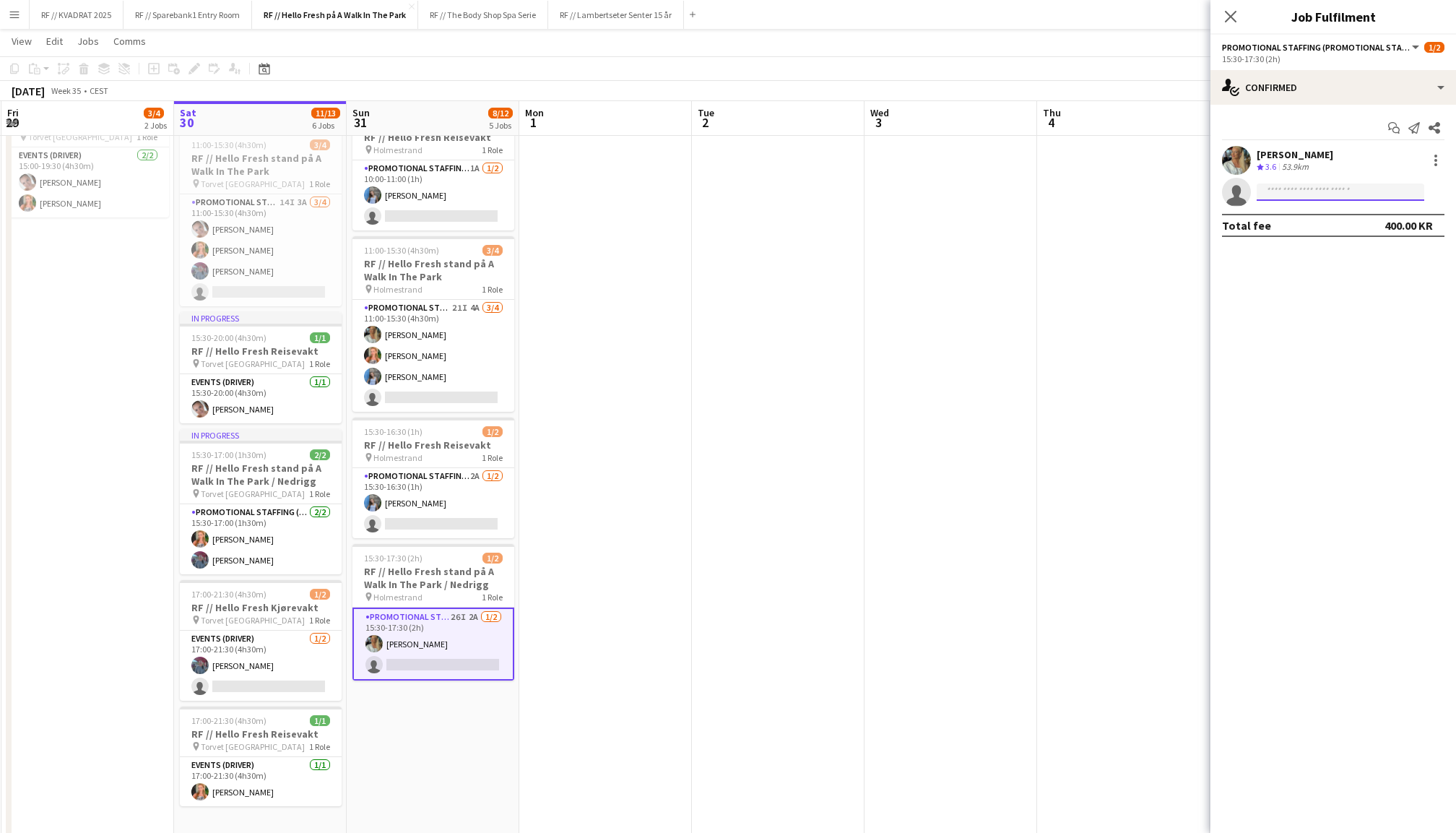
click at [1299, 193] on input at bounding box center [1340, 192] width 167 height 17
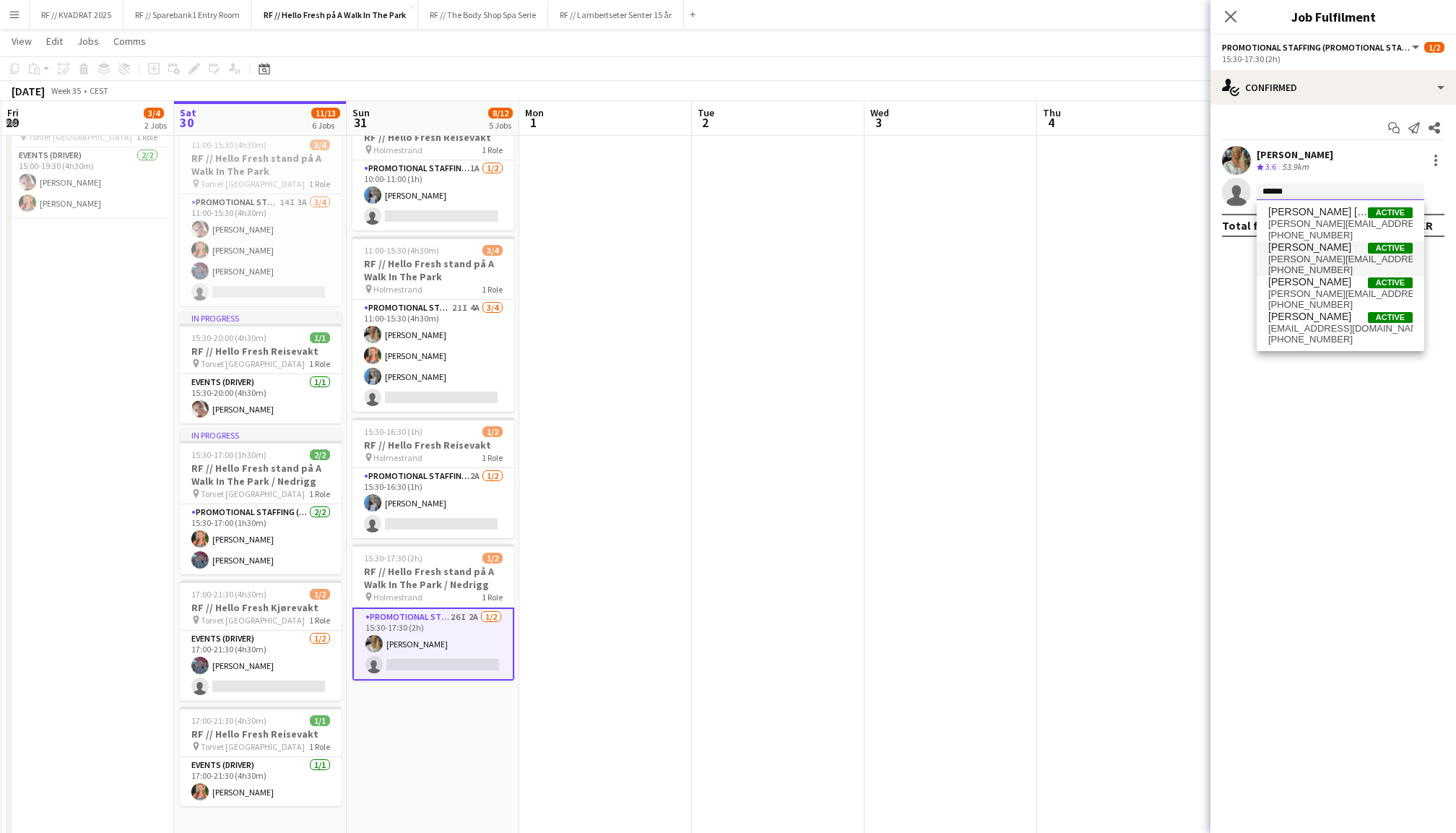
type input "******"
click at [1333, 261] on span "[PERSON_NAME][EMAIL_ADDRESS][PERSON_NAME][DOMAIN_NAME]" at bounding box center [1340, 259] width 144 height 12
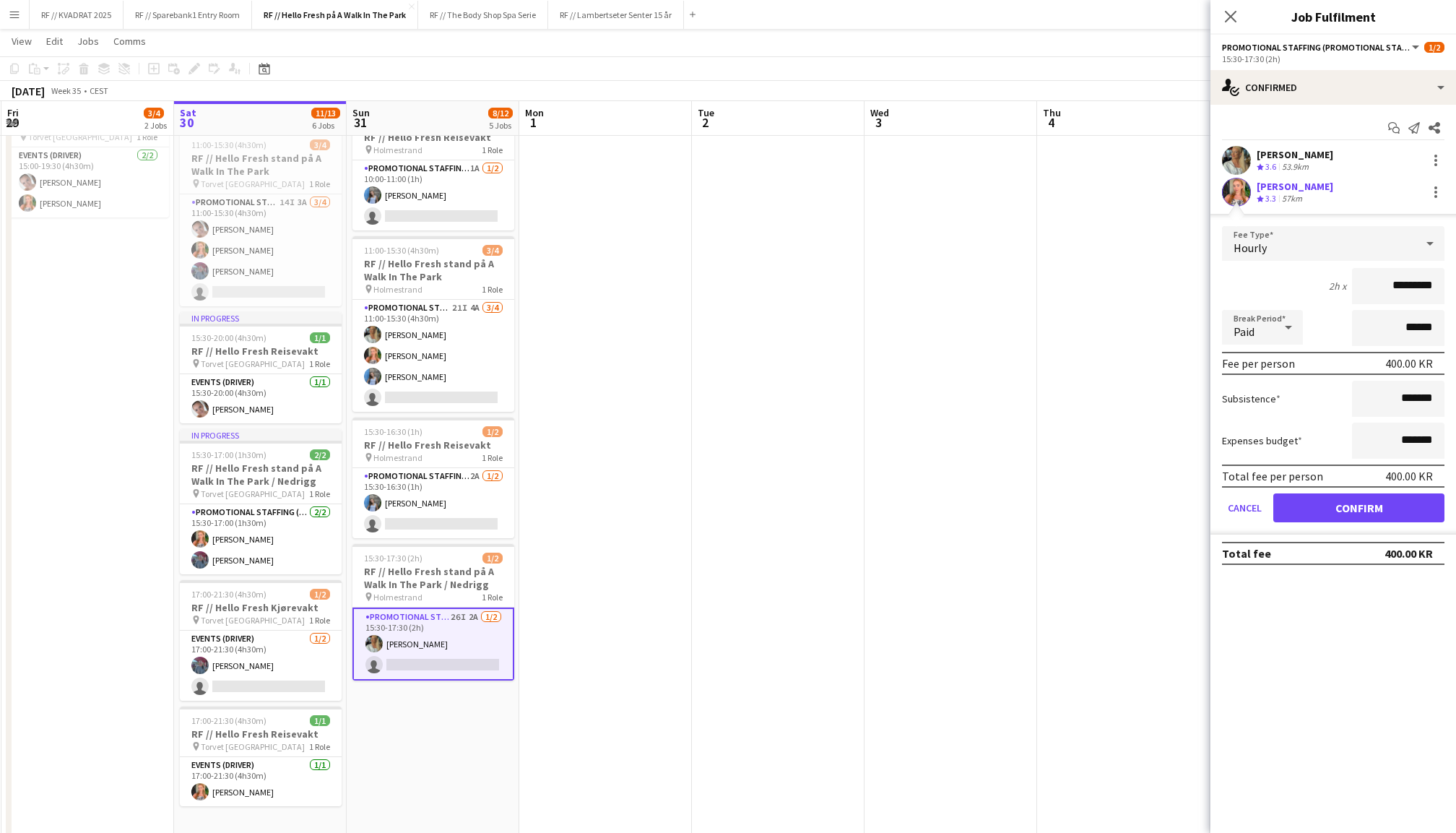
click at [1346, 502] on button "Confirm" at bounding box center [1359, 508] width 171 height 29
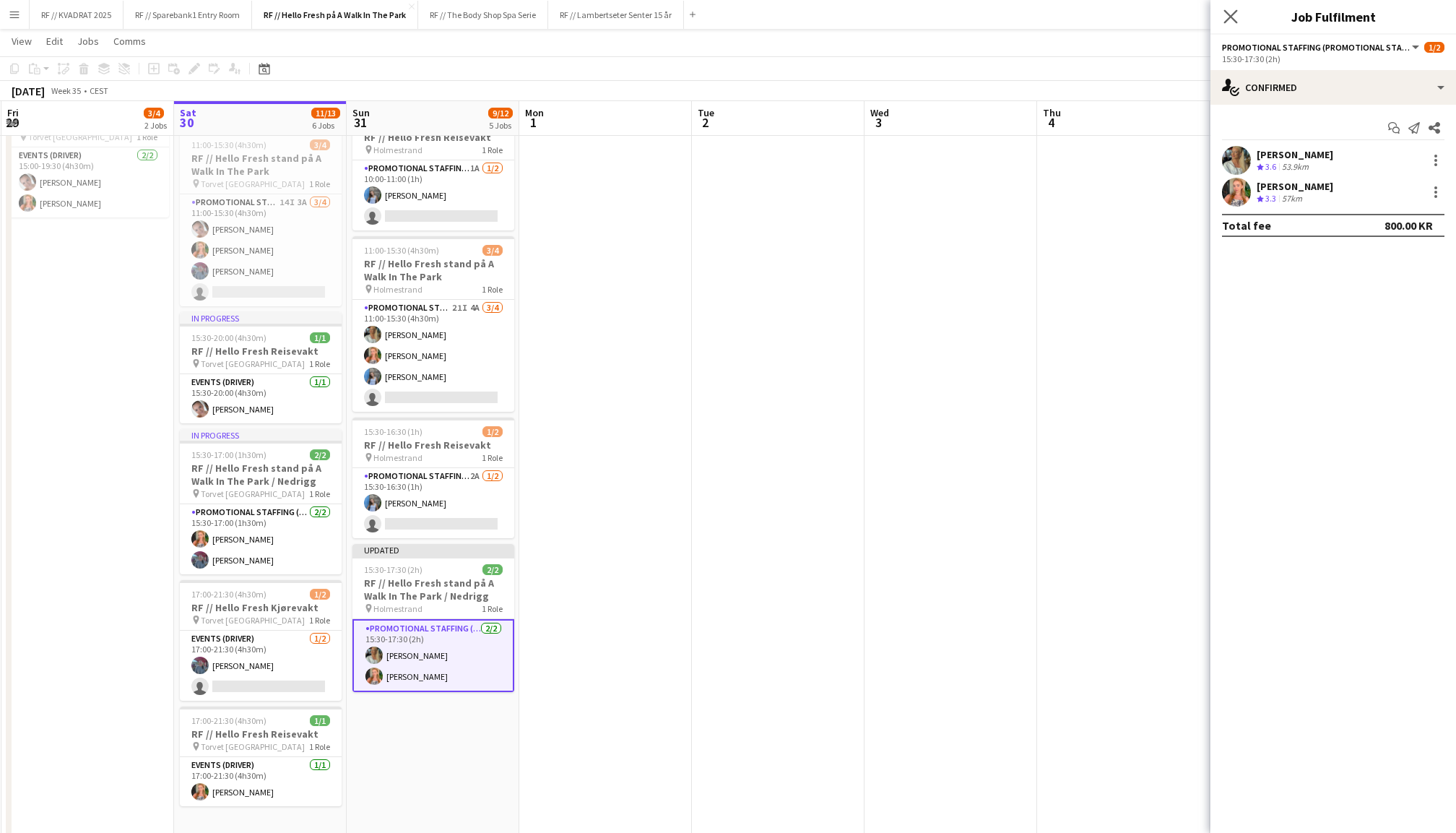
drag, startPoint x: 1198, startPoint y: 34, endPoint x: 1223, endPoint y: 17, distance: 30.2
click at [1223, 17] on app-icon "Close pop-in" at bounding box center [1231, 16] width 21 height 21
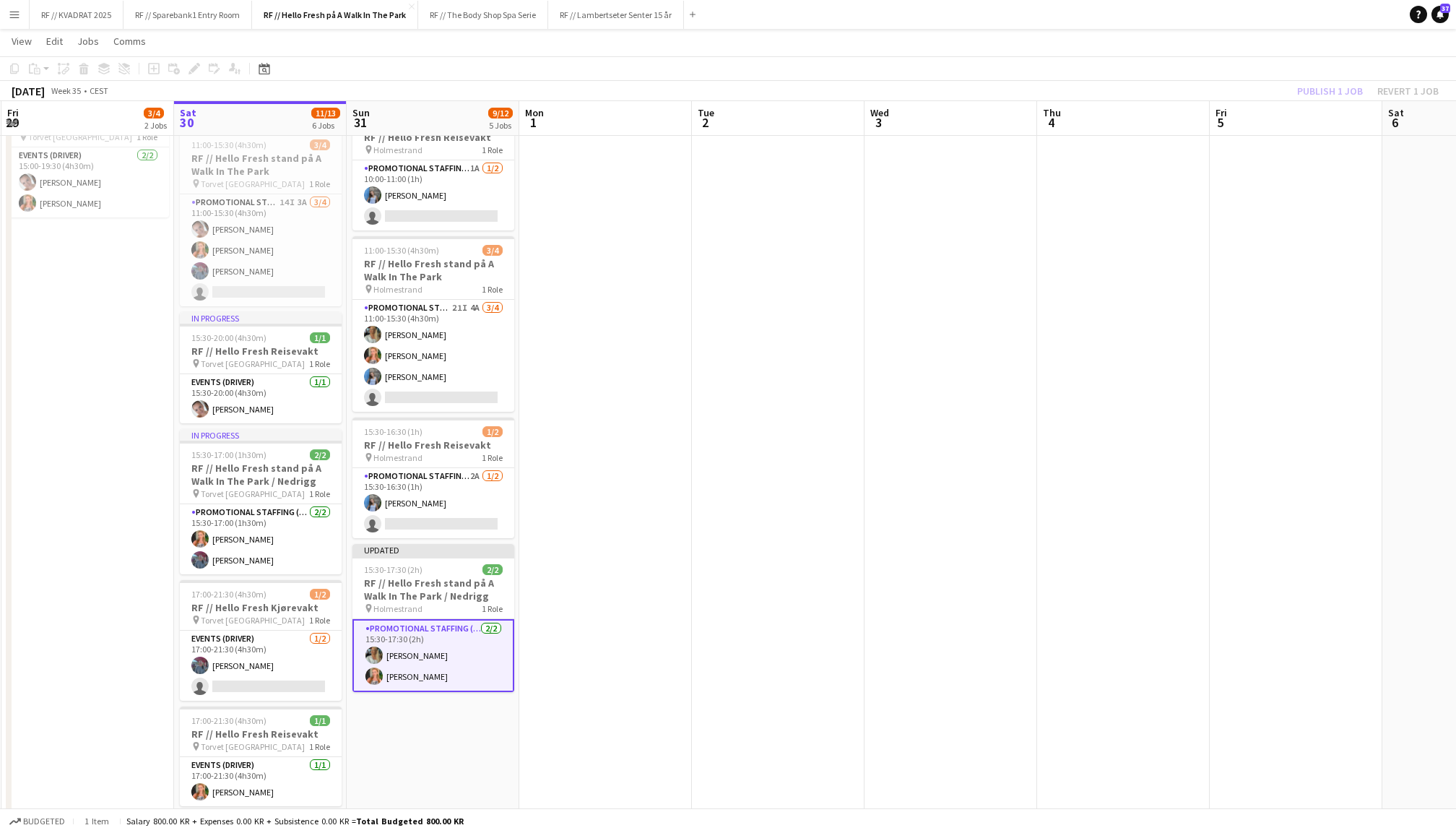
click at [1330, 88] on div "Publish 1 job Revert 1 job" at bounding box center [1368, 91] width 177 height 19
click at [1330, 88] on button "Publish 1 job" at bounding box center [1330, 91] width 77 height 19
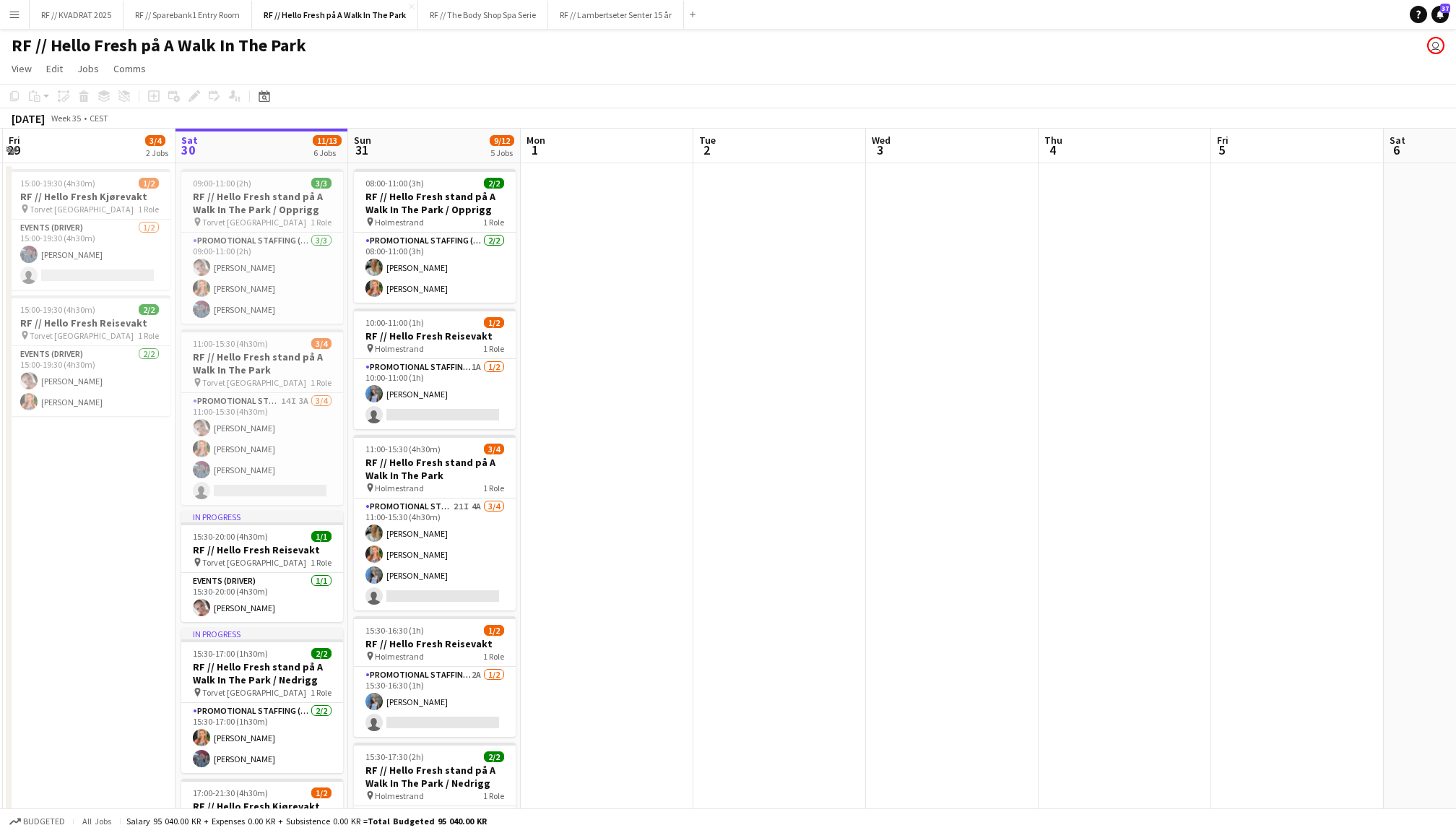
scroll to position [0, 0]
